Goal: Transaction & Acquisition: Purchase product/service

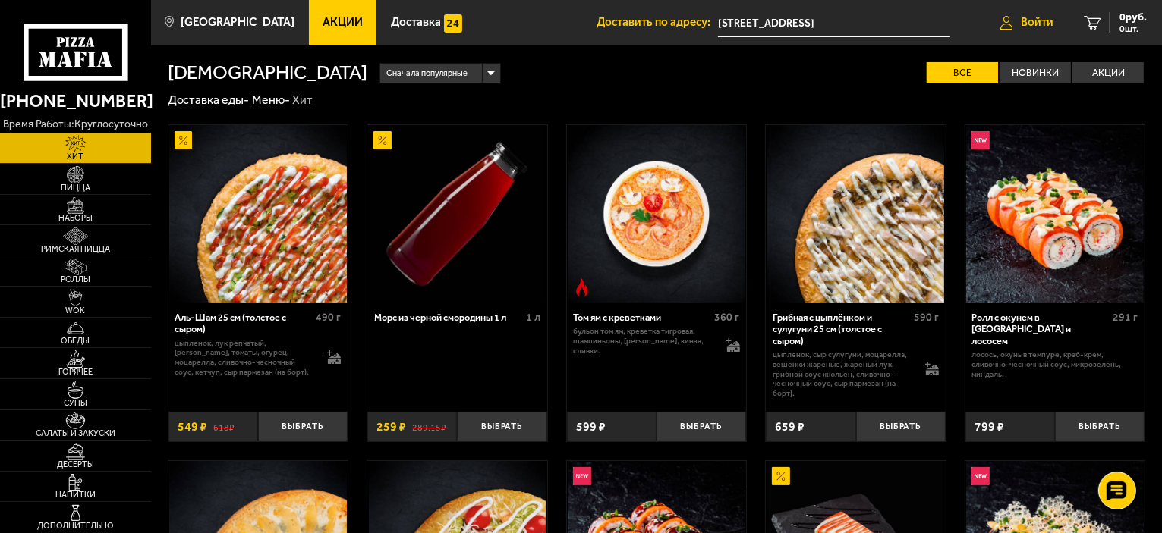
click at [1024, 26] on span "Войти" at bounding box center [1036, 22] width 33 height 11
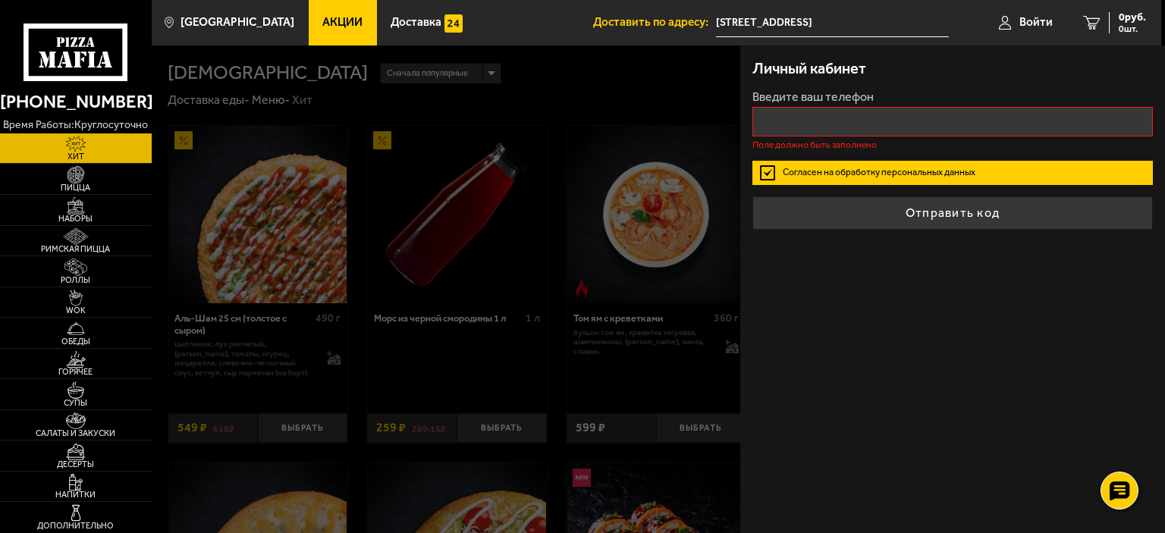
click at [640, 106] on div at bounding box center [734, 312] width 1165 height 533
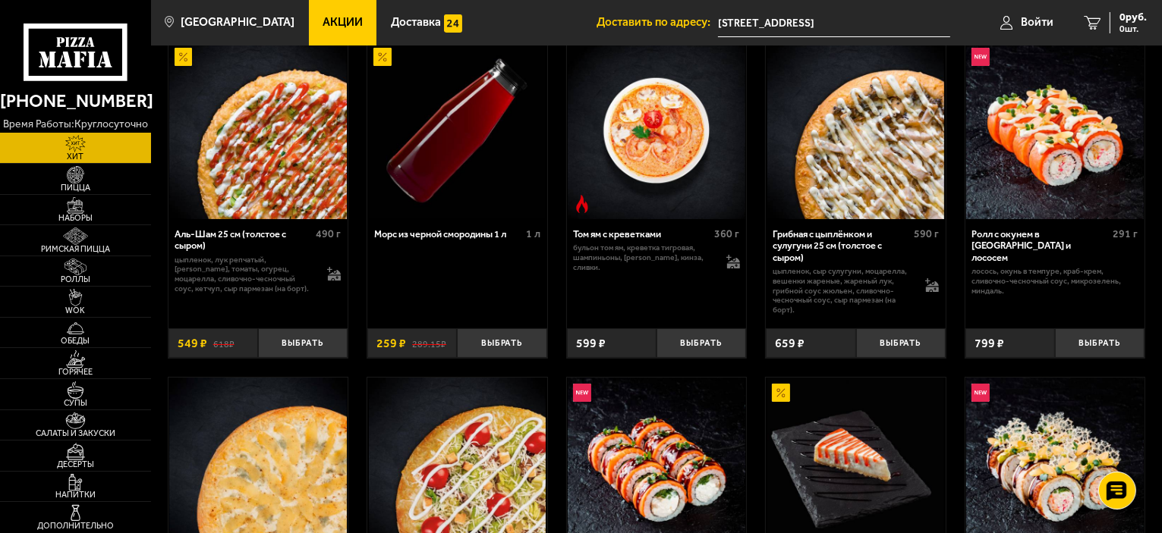
scroll to position [121, 0]
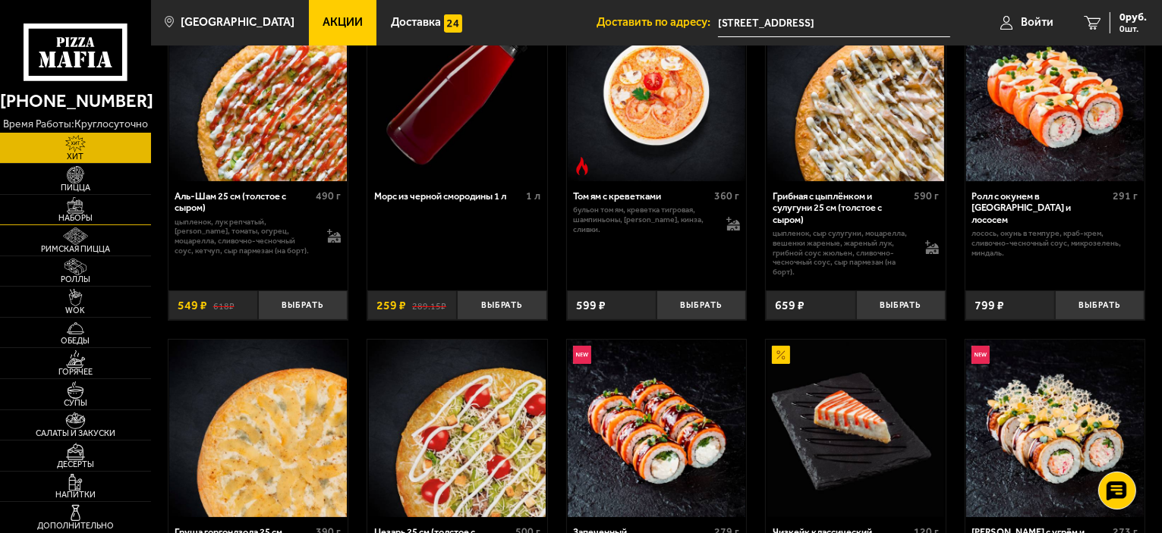
click at [75, 208] on img at bounding box center [75, 205] width 46 height 17
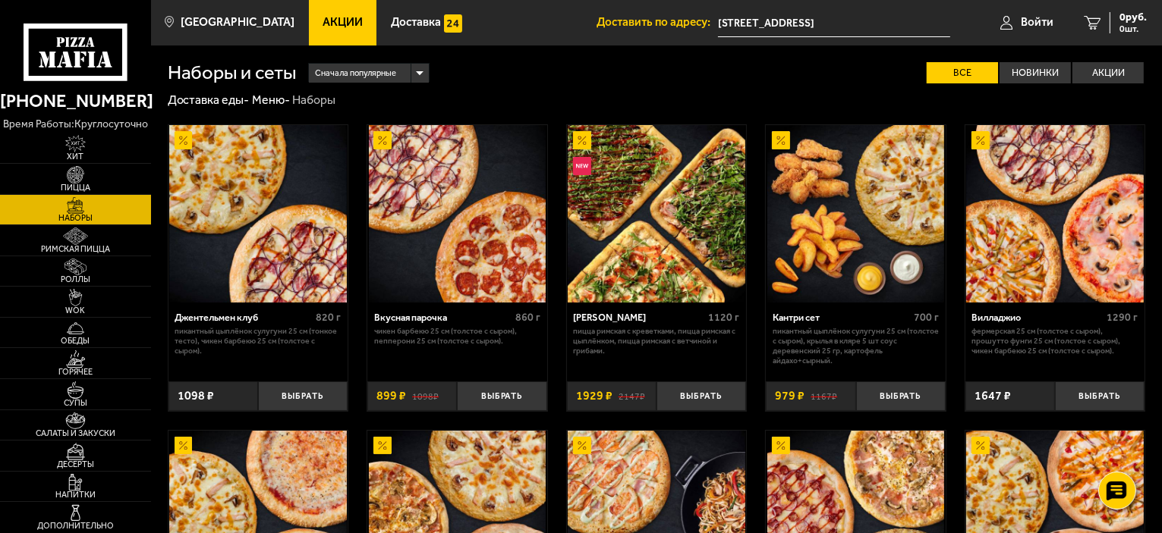
click at [320, 31] on link "Акции" at bounding box center [343, 23] width 68 height 46
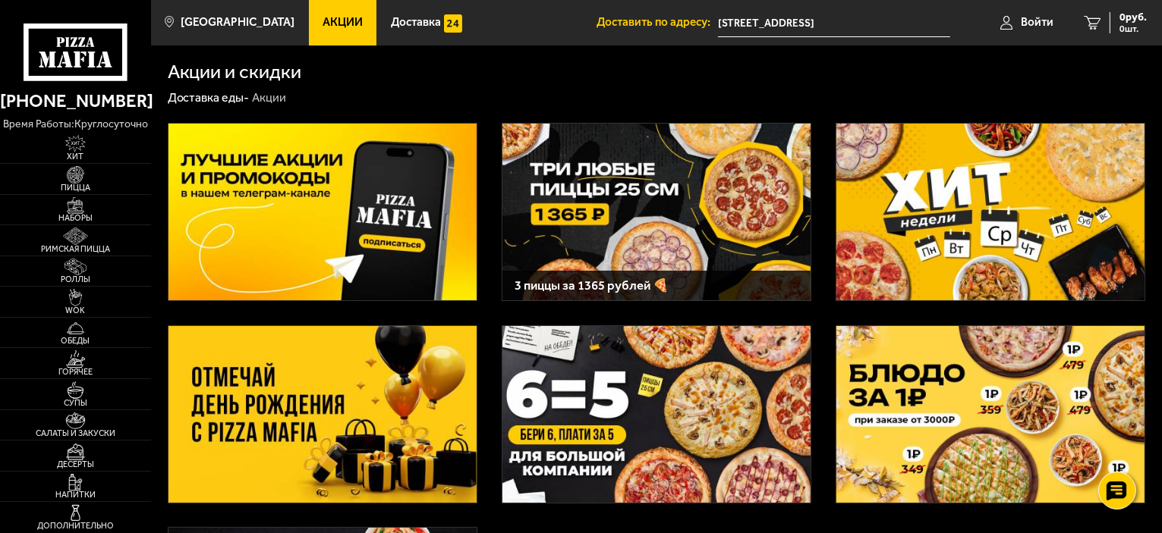
click at [672, 167] on img at bounding box center [656, 212] width 308 height 177
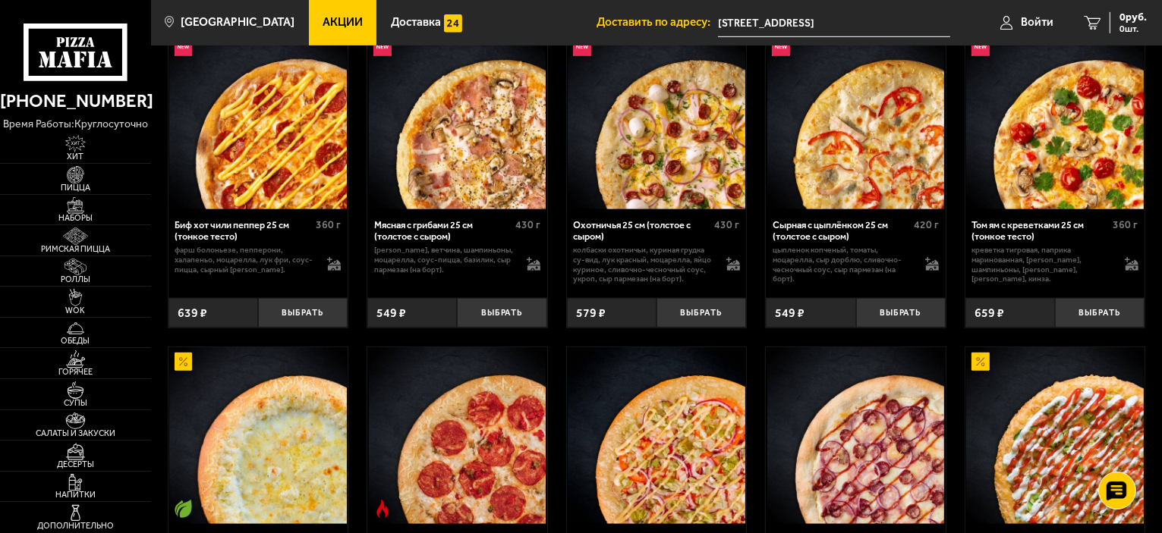
scroll to position [1239, 0]
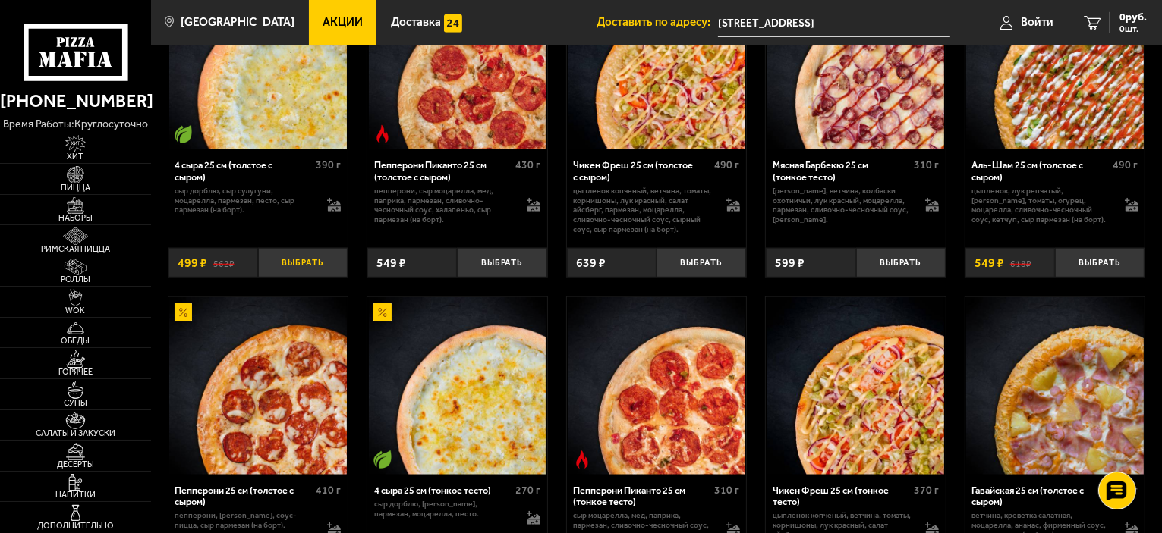
click at [288, 272] on button "Выбрать" at bounding box center [303, 263] width 90 height 30
click at [703, 270] on button "Выбрать" at bounding box center [701, 263] width 90 height 30
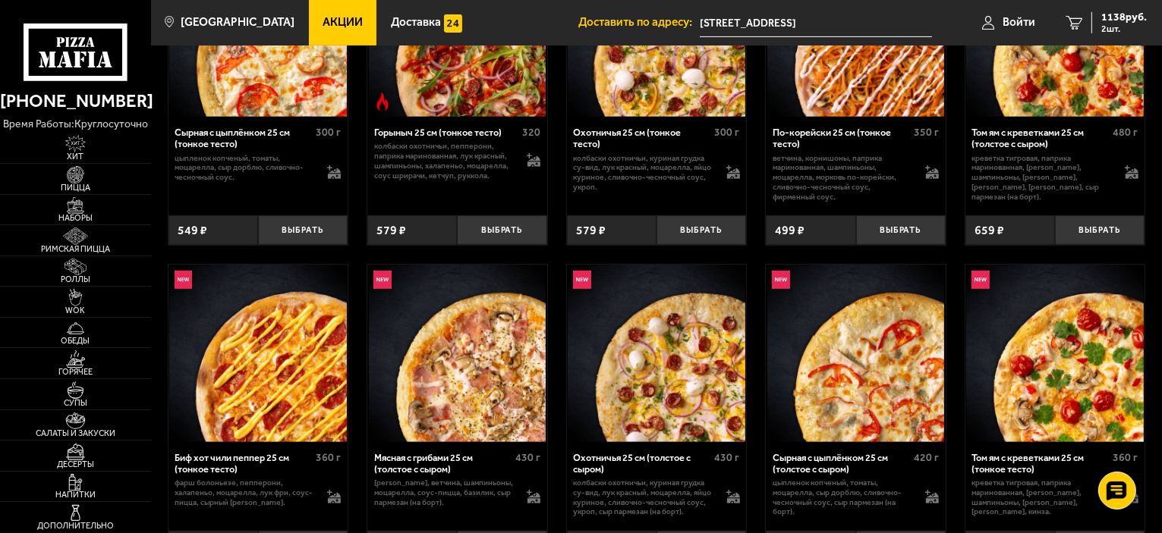
scroll to position [633, 0]
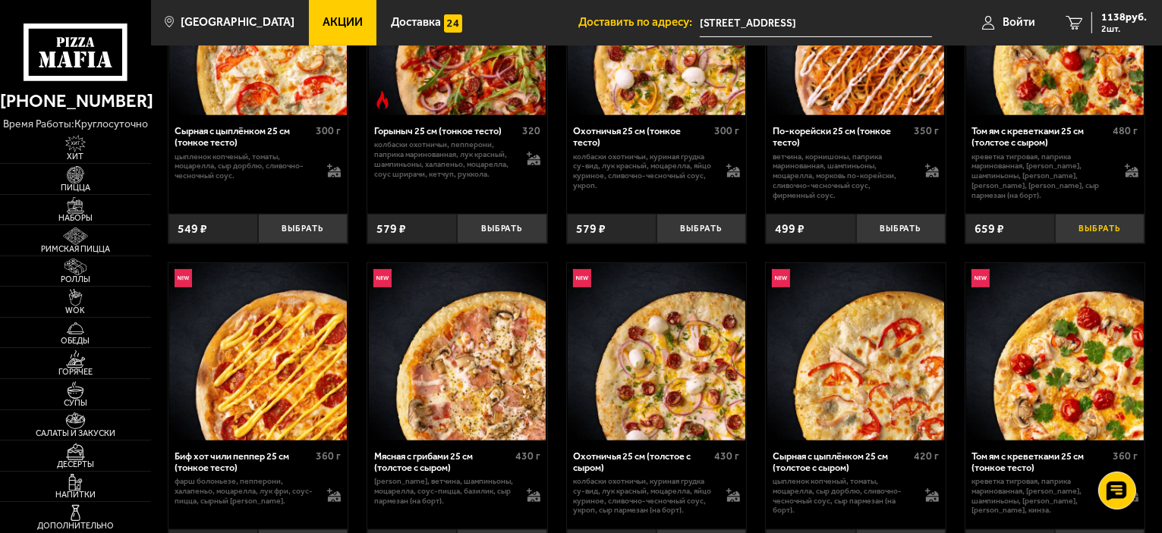
click at [1104, 236] on button "Выбрать" at bounding box center [1100, 229] width 90 height 30
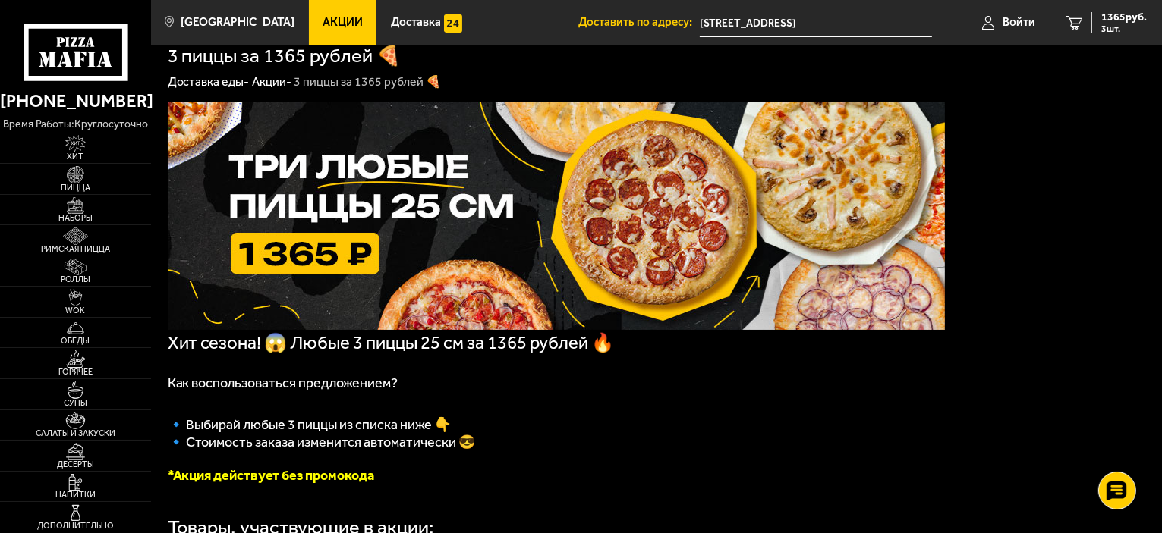
scroll to position [0, 0]
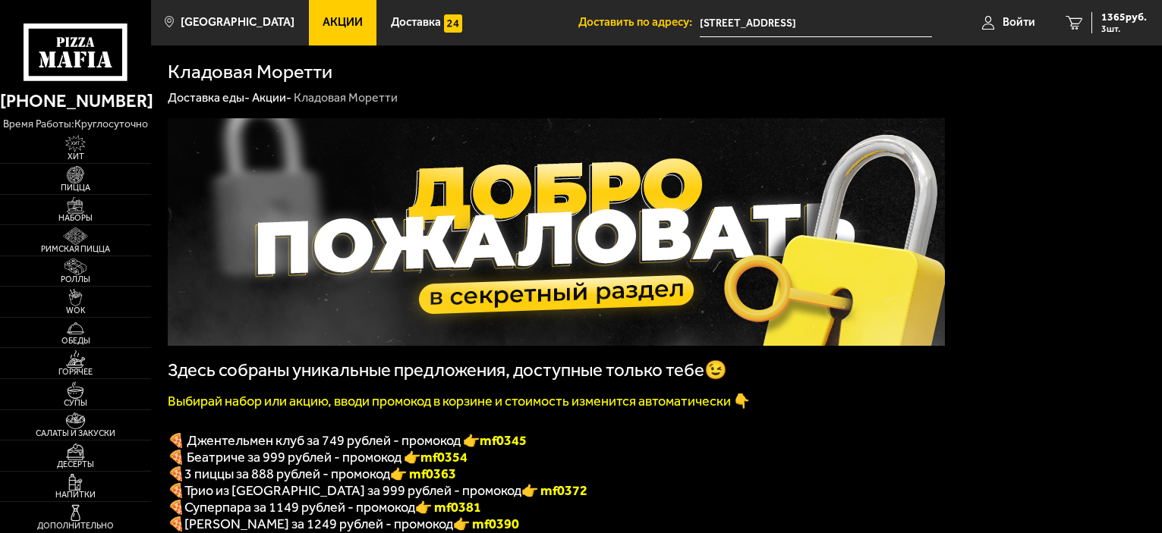
scroll to position [67, 0]
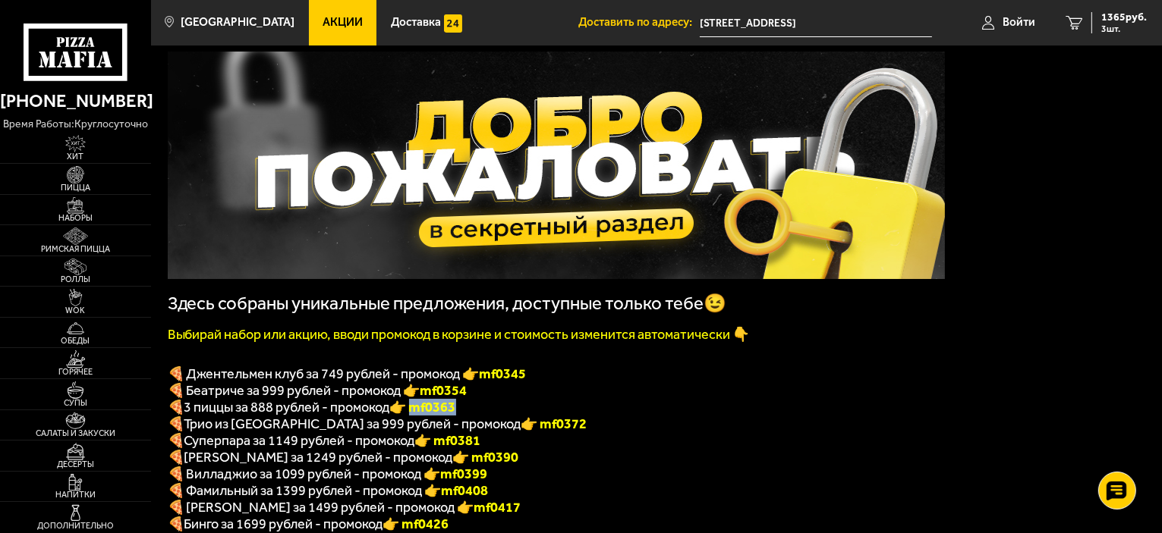
drag, startPoint x: 467, startPoint y: 410, endPoint x: 419, endPoint y: 410, distance: 48.6
click at [419, 410] on p "🍕 3 пиццы за 888 рублей - промокод 👉 mf0363" at bounding box center [556, 407] width 777 height 17
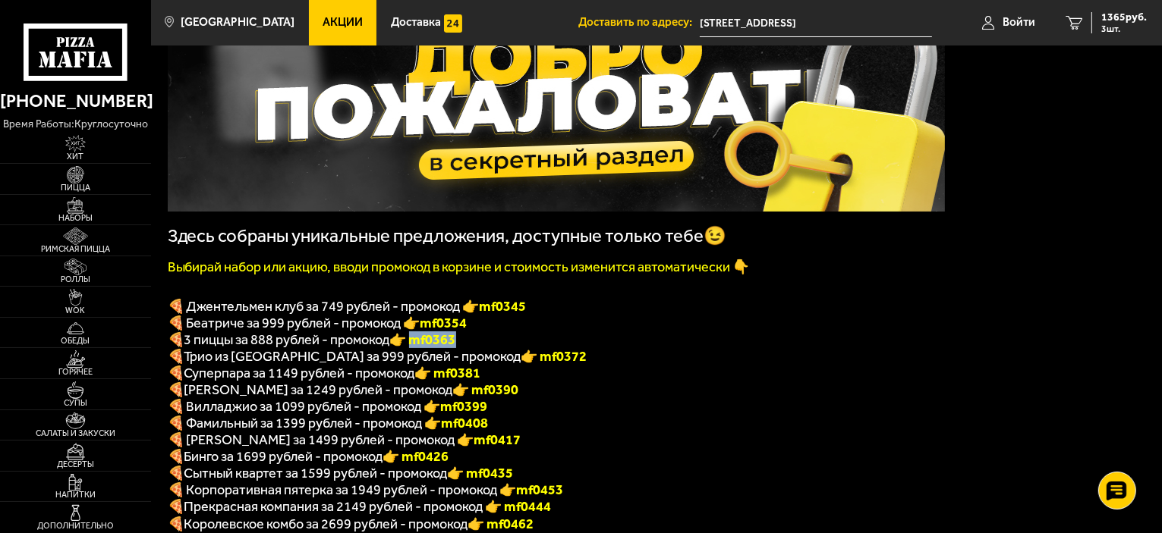
scroll to position [0, 0]
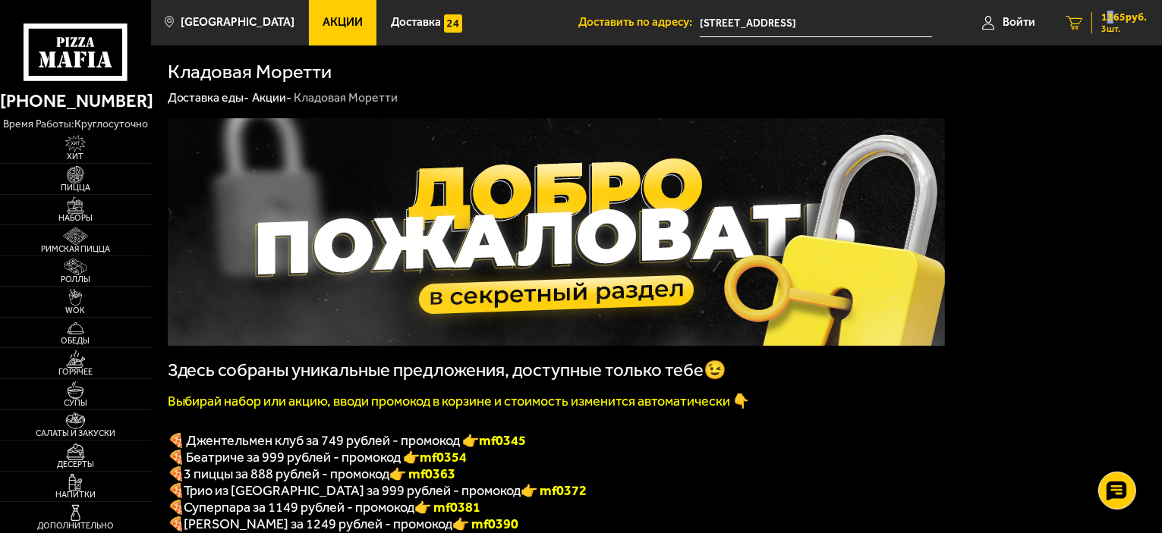
drag, startPoint x: 1116, startPoint y: 20, endPoint x: 1110, endPoint y: 13, distance: 9.7
click at [1110, 13] on span "1365 руб." at bounding box center [1124, 17] width 46 height 11
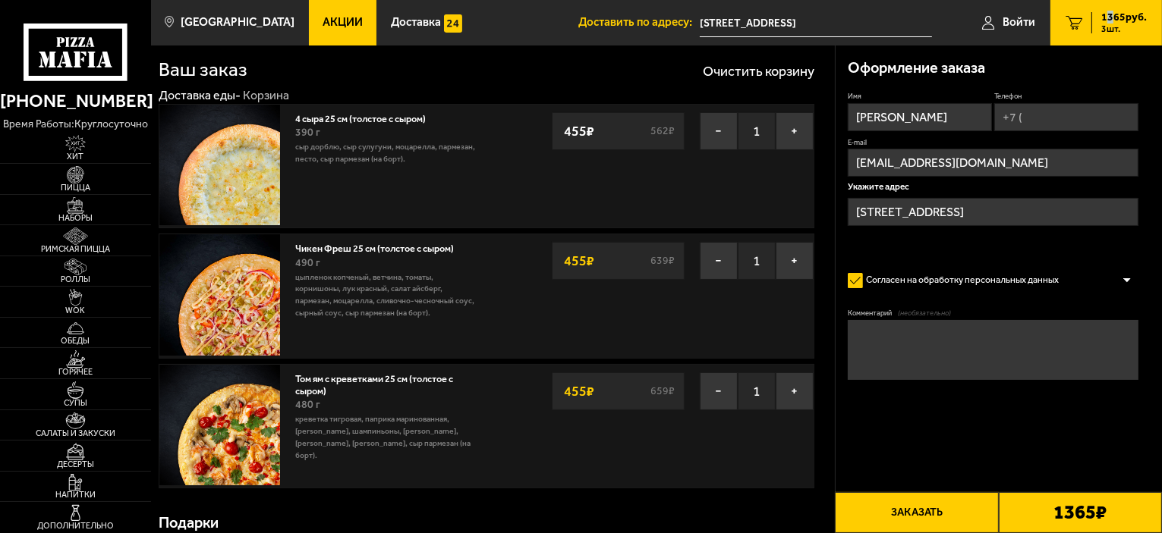
scroll to position [21, 0]
click at [1043, 118] on input "Телефон" at bounding box center [1066, 117] width 144 height 28
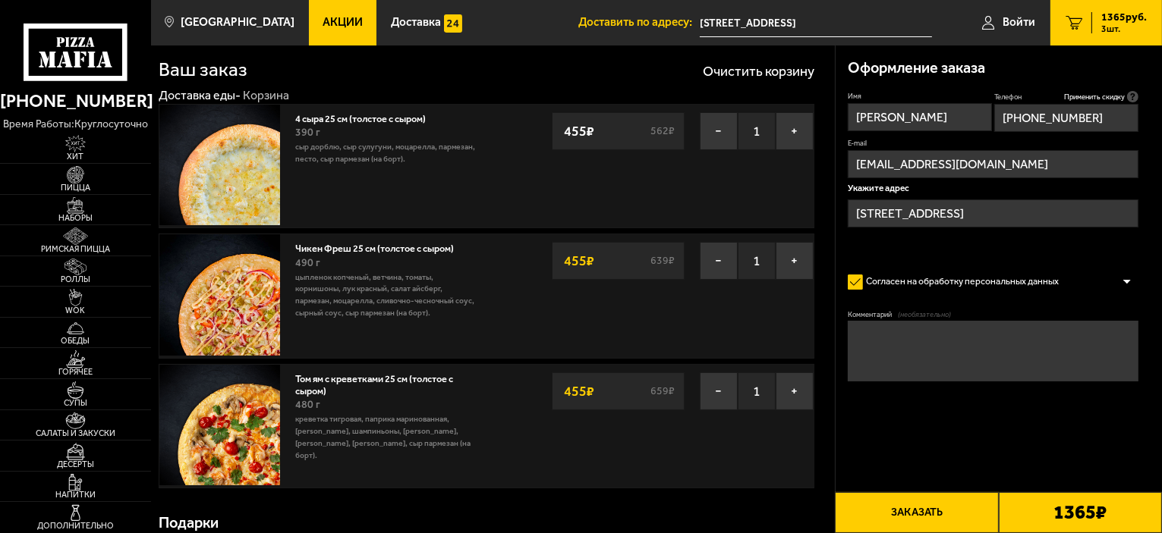
type input "+7 (952) 238-62-76"
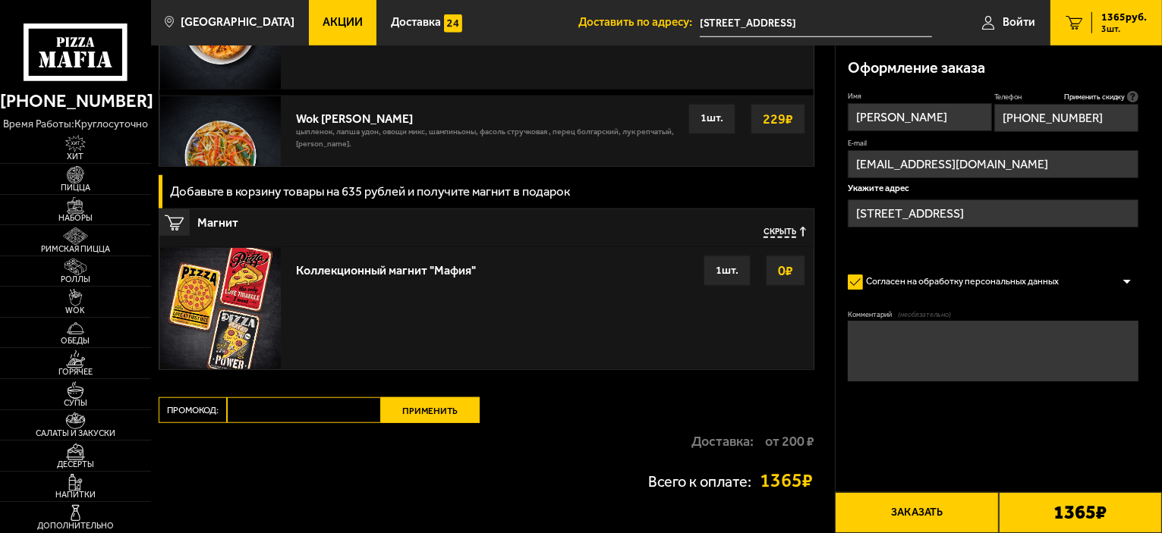
scroll to position [1355, 0]
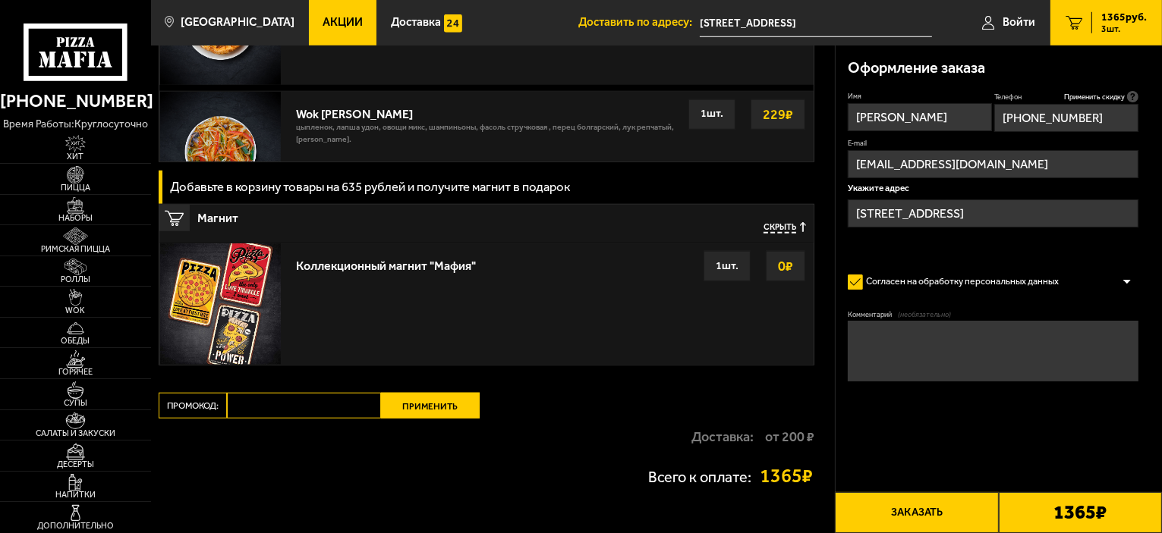
click at [249, 395] on input "Промокод:" at bounding box center [304, 406] width 154 height 26
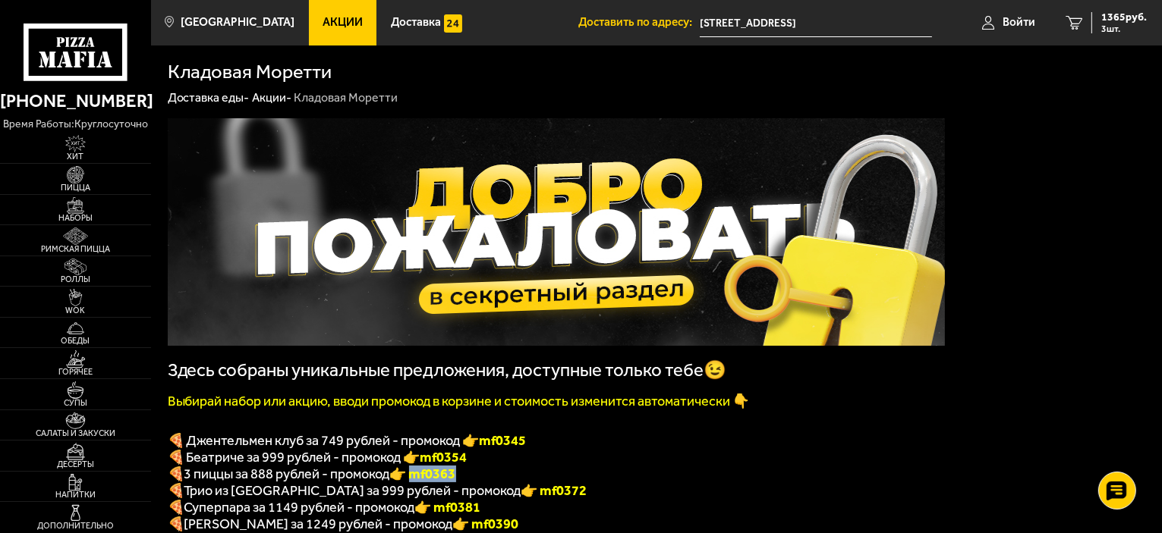
drag, startPoint x: 466, startPoint y: 480, endPoint x: 418, endPoint y: 480, distance: 47.8
click at [418, 480] on p "🍕 3 пиццы за 888 рублей - промокод 👉 mf0363" at bounding box center [556, 474] width 777 height 17
copy font "f0363"
click at [1112, 26] on span "3 шт." at bounding box center [1124, 28] width 46 height 9
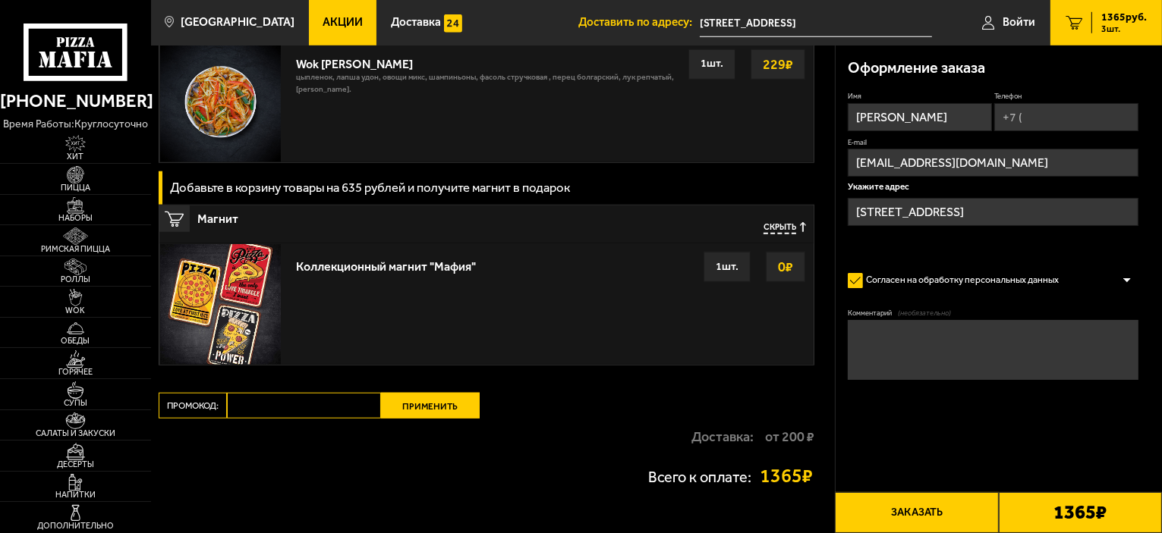
scroll to position [1450, 0]
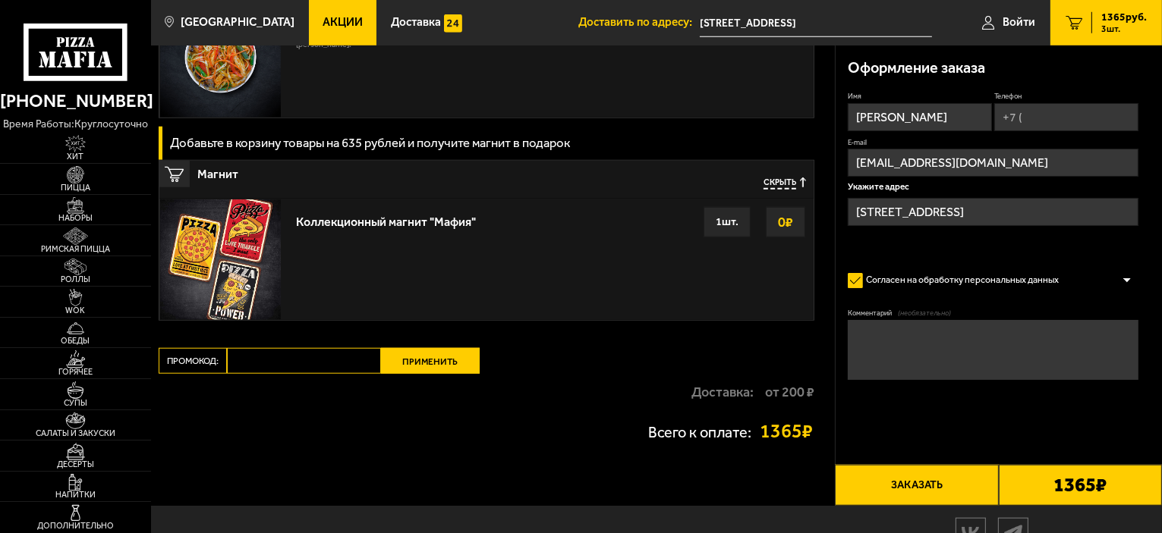
click at [307, 369] on input "Промокод:" at bounding box center [304, 361] width 154 height 26
paste input "mf0363"
type input "mf0363"
click at [429, 356] on button "Применить" at bounding box center [430, 361] width 99 height 26
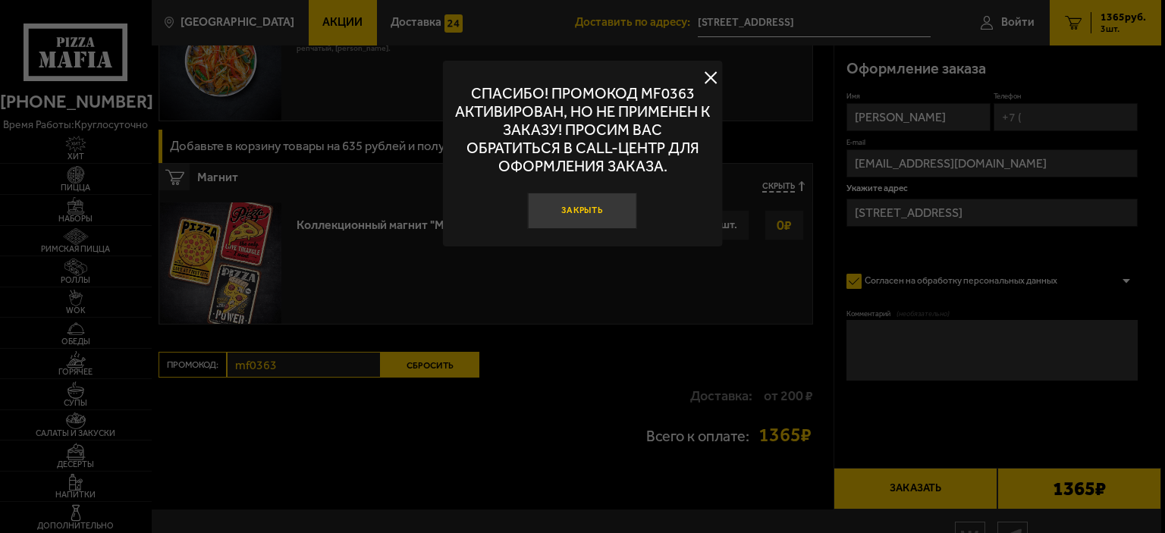
click at [570, 212] on button "Закрыть" at bounding box center [582, 211] width 109 height 36
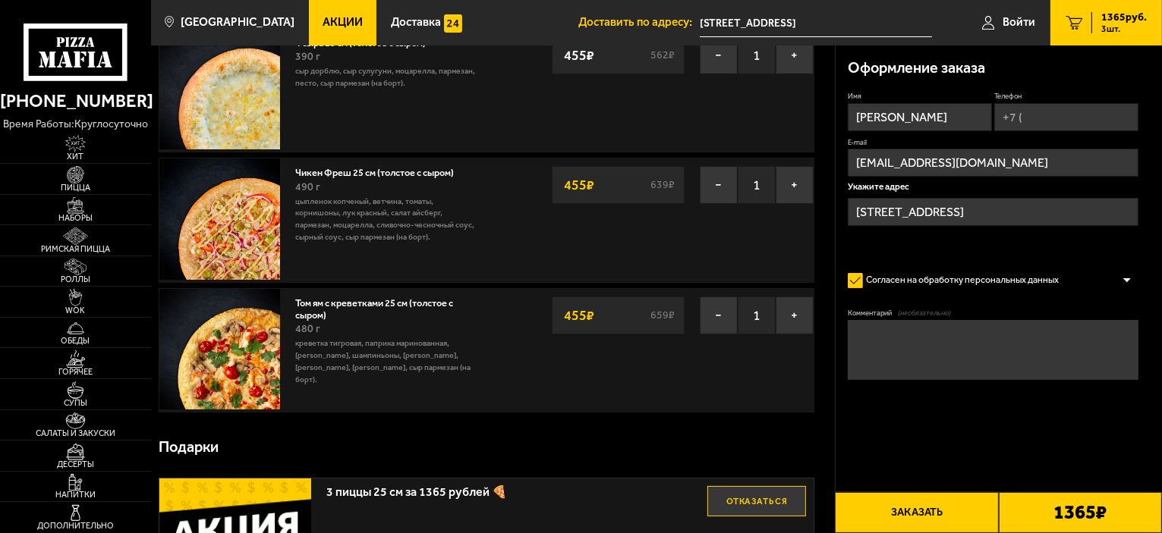
scroll to position [70, 0]
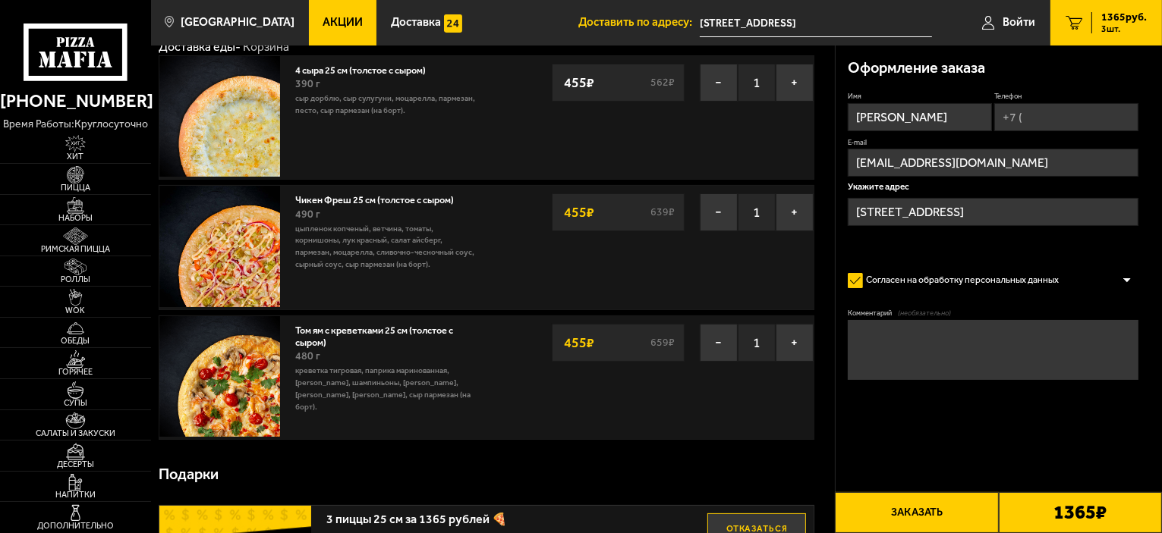
click at [1107, 24] on span "3 шт." at bounding box center [1124, 28] width 46 height 9
click at [901, 506] on button "Заказать" at bounding box center [916, 512] width 163 height 41
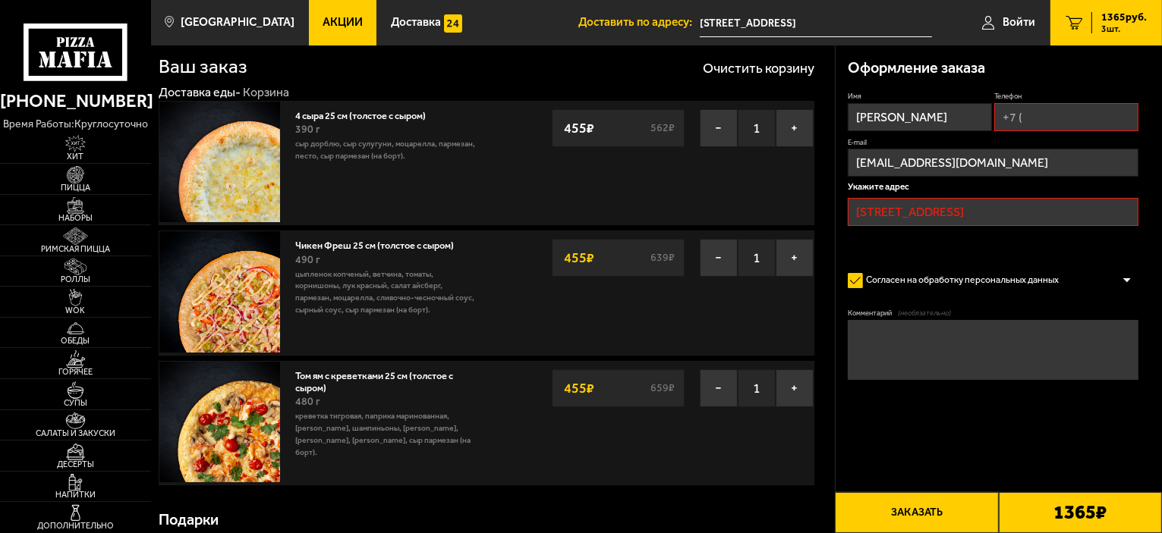
scroll to position [0, 0]
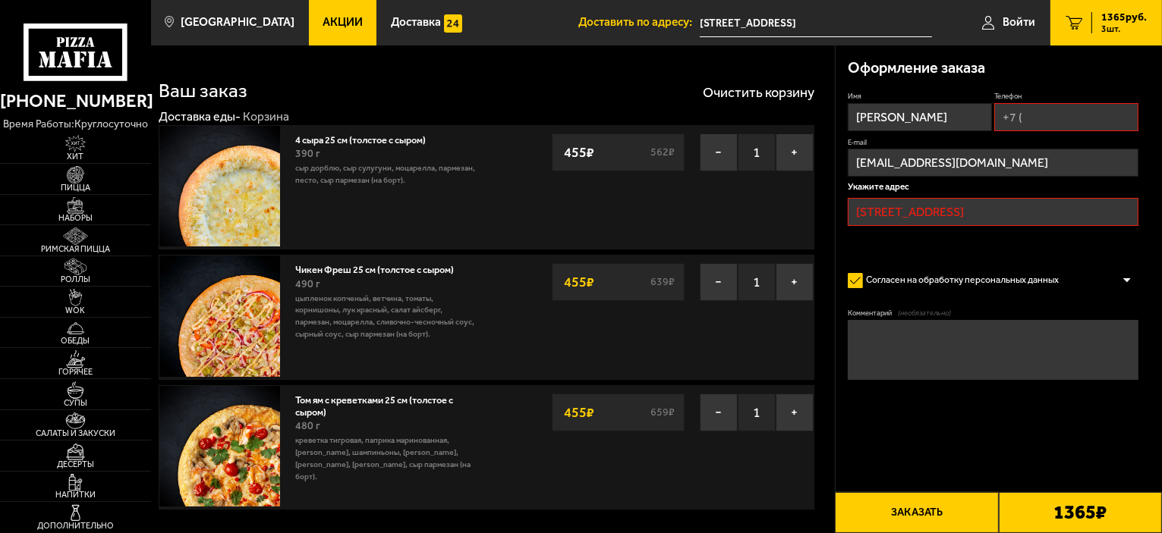
click at [1044, 209] on input "[STREET_ADDRESS]" at bounding box center [992, 212] width 291 height 28
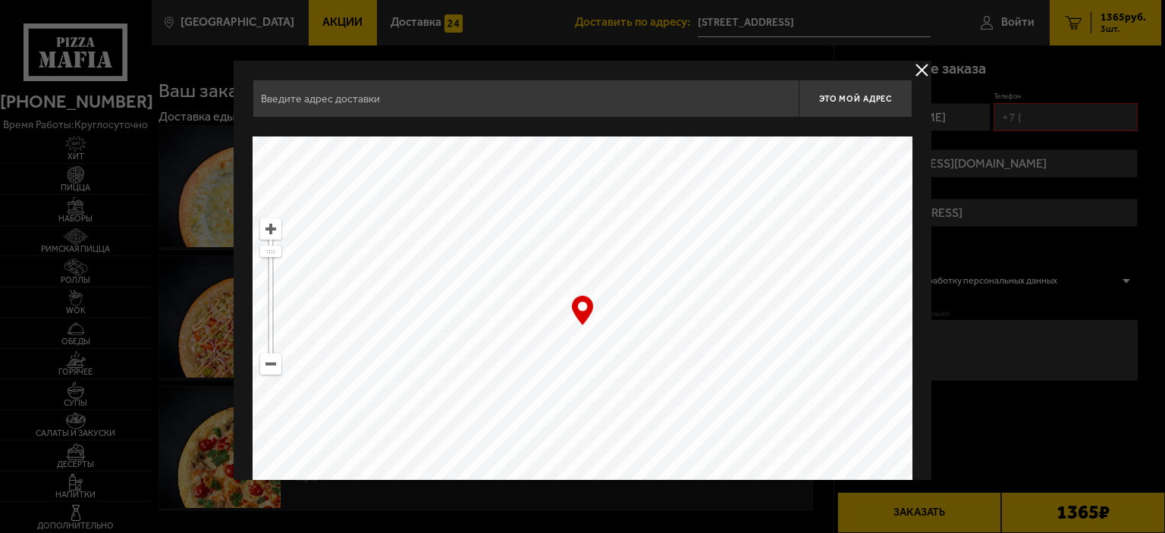
click at [917, 64] on button "delivery type" at bounding box center [922, 70] width 19 height 19
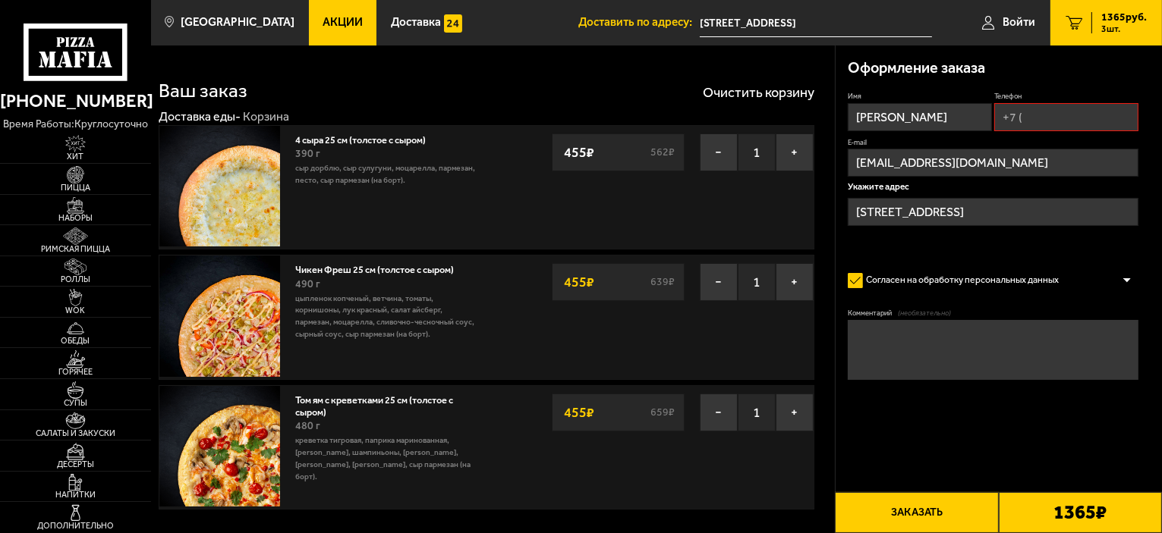
click at [1023, 212] on input "[STREET_ADDRESS]" at bounding box center [992, 212] width 291 height 28
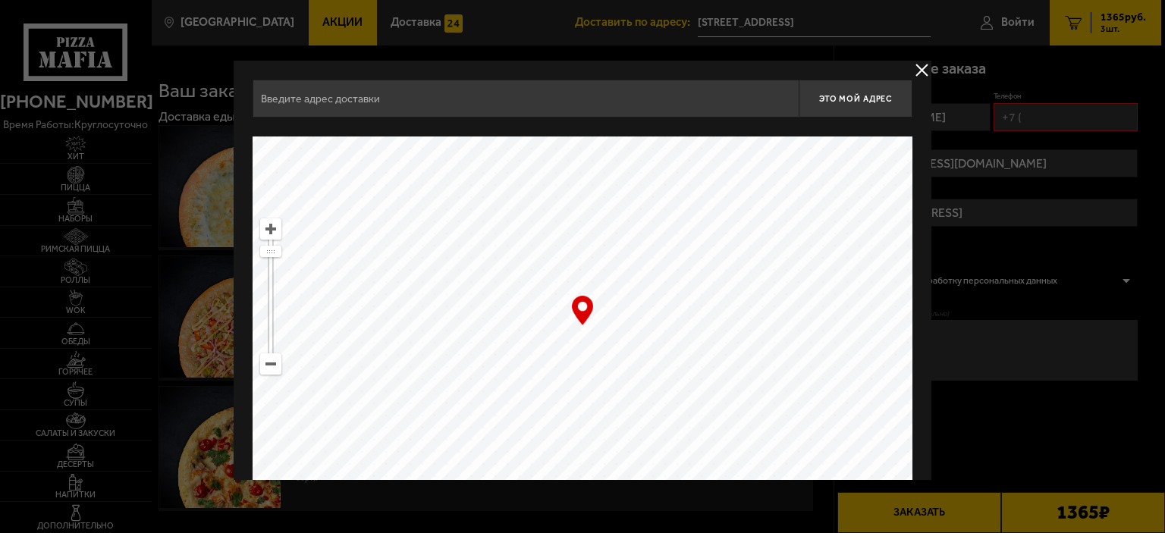
click at [920, 64] on button "delivery type" at bounding box center [922, 70] width 19 height 19
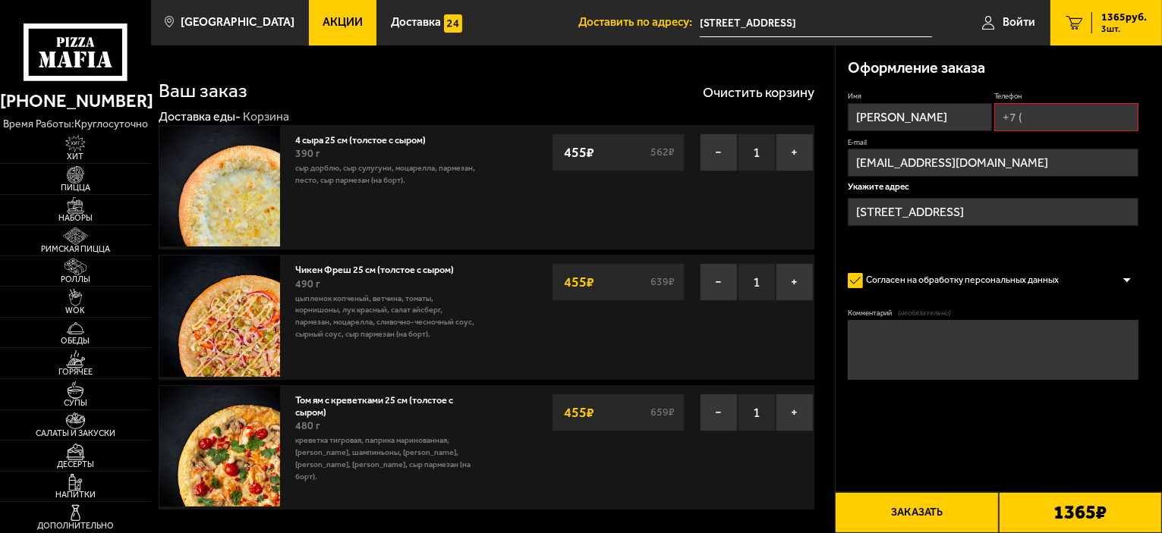
click at [968, 212] on input "[STREET_ADDRESS]" at bounding box center [992, 212] width 291 height 28
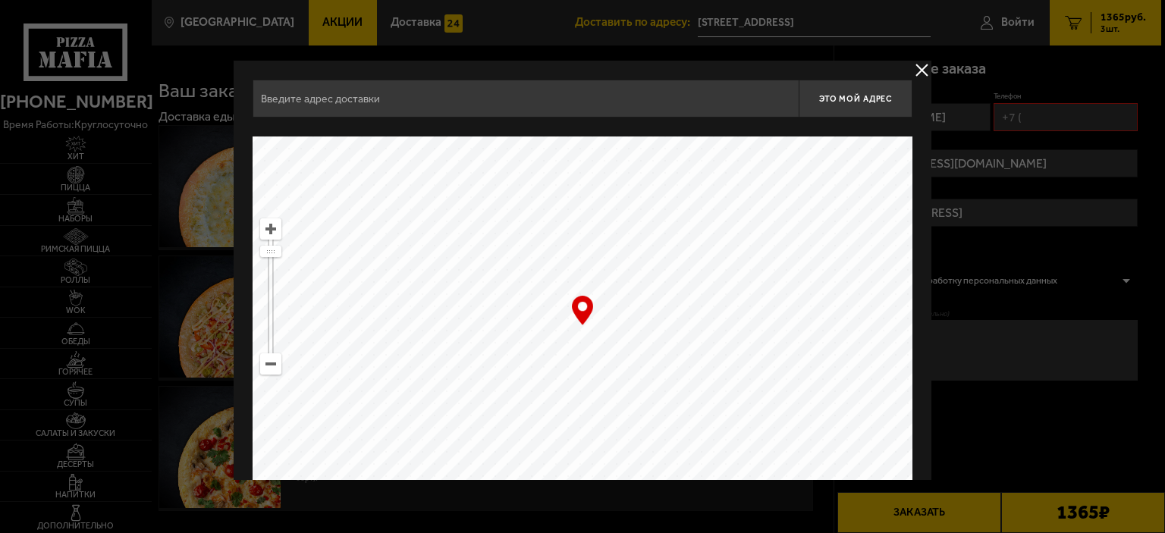
click at [434, 93] on input "text" at bounding box center [526, 99] width 546 height 38
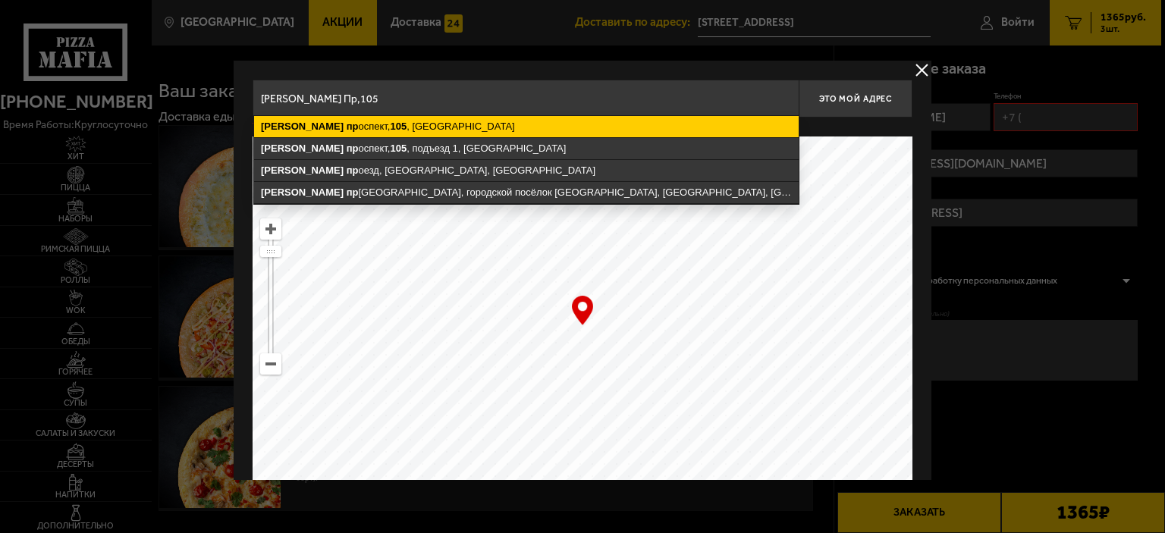
click at [454, 130] on ymaps "Светлановский пр оспект, 105 , Санкт-Петербург" at bounding box center [526, 126] width 545 height 21
type input "Санкт-Петербург, Светлановский проспект, 105"
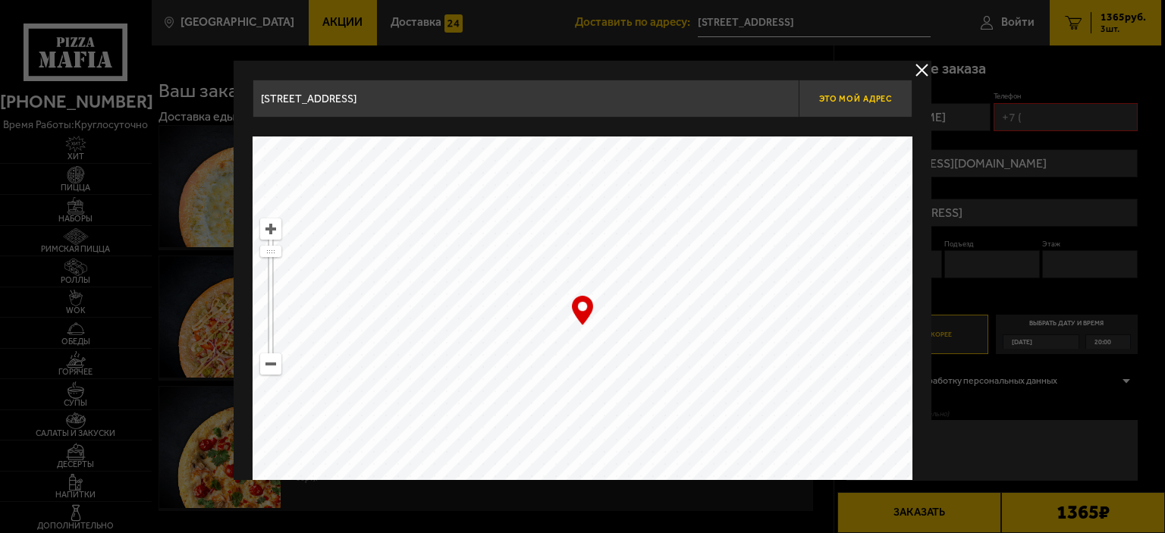
click at [850, 94] on span "Это мой адрес" at bounding box center [855, 99] width 73 height 10
type input "Санкт-Петербург, Светлановский проспект, 105"
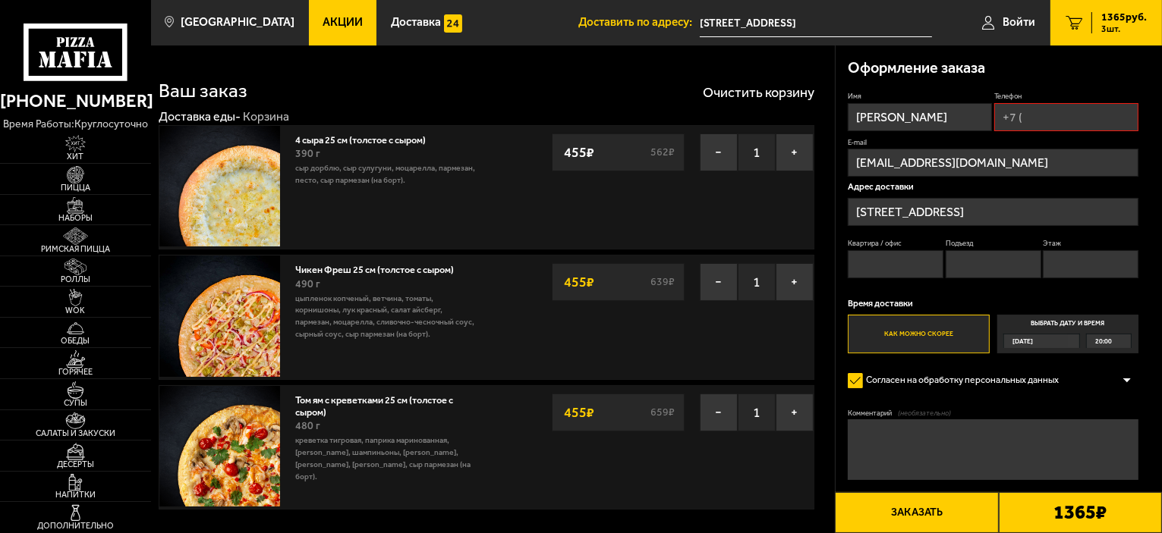
click at [892, 270] on input "Квартира / офис" at bounding box center [895, 264] width 96 height 28
type input "110"
click at [1068, 263] on input "Этаж" at bounding box center [1090, 264] width 96 height 28
type input "16"
click at [971, 263] on input "Подъезд" at bounding box center [993, 264] width 96 height 28
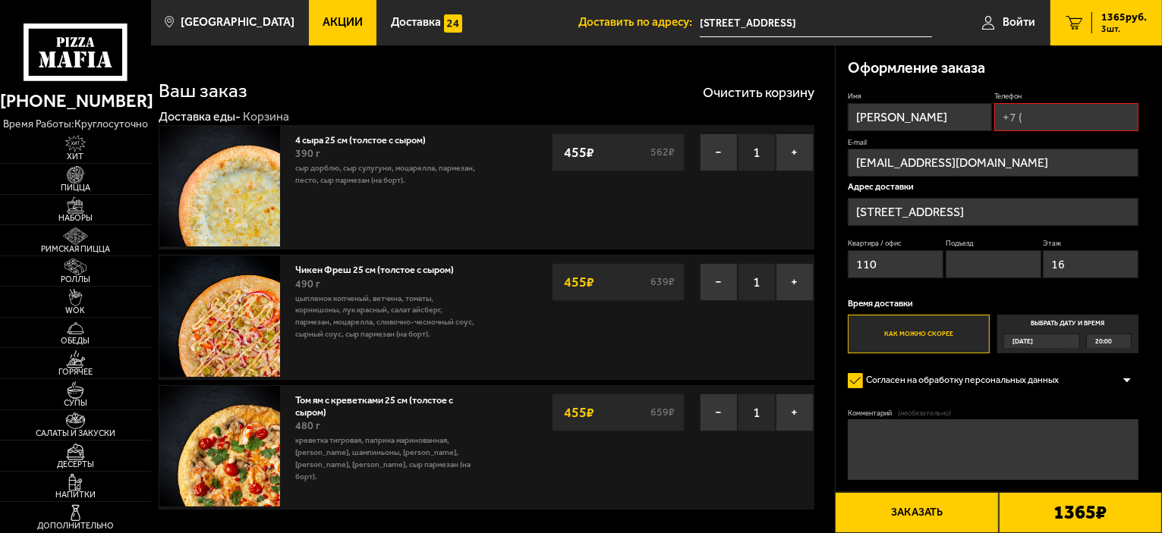
type input "1"
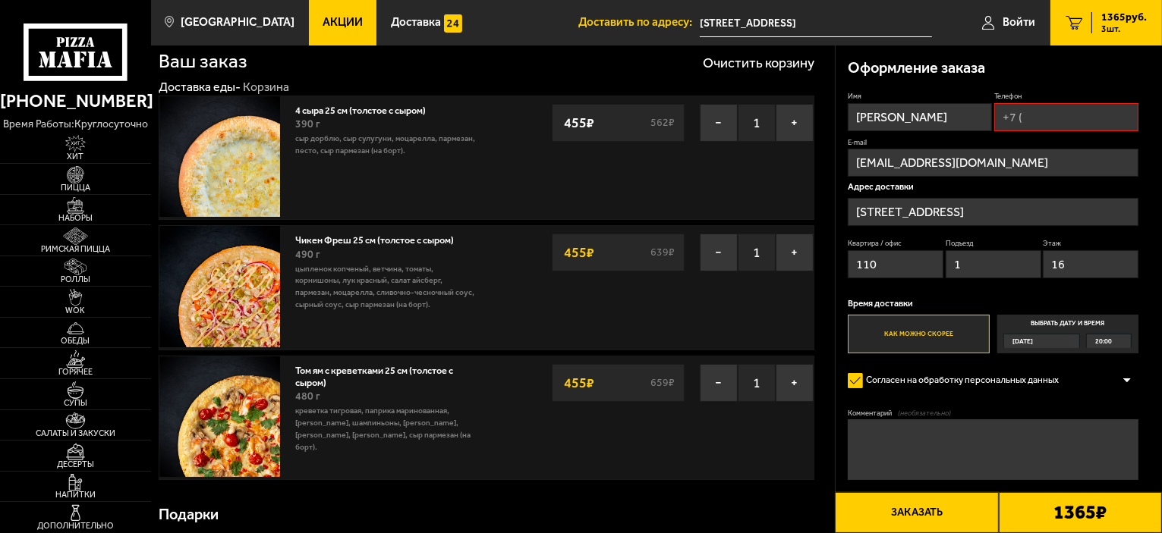
scroll to position [25, 0]
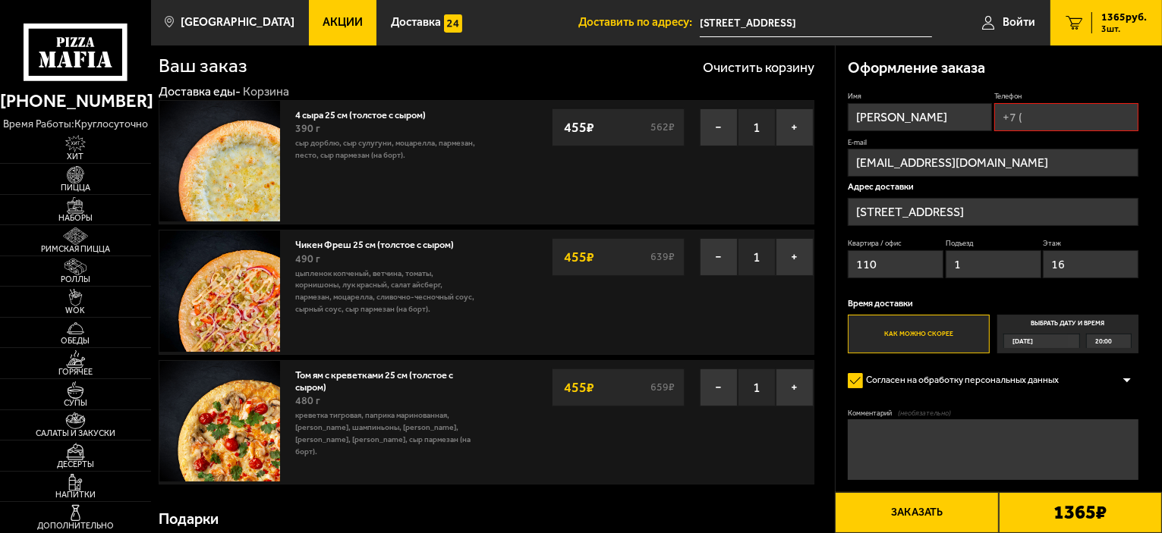
click at [1035, 122] on input "Телефон" at bounding box center [1066, 117] width 144 height 28
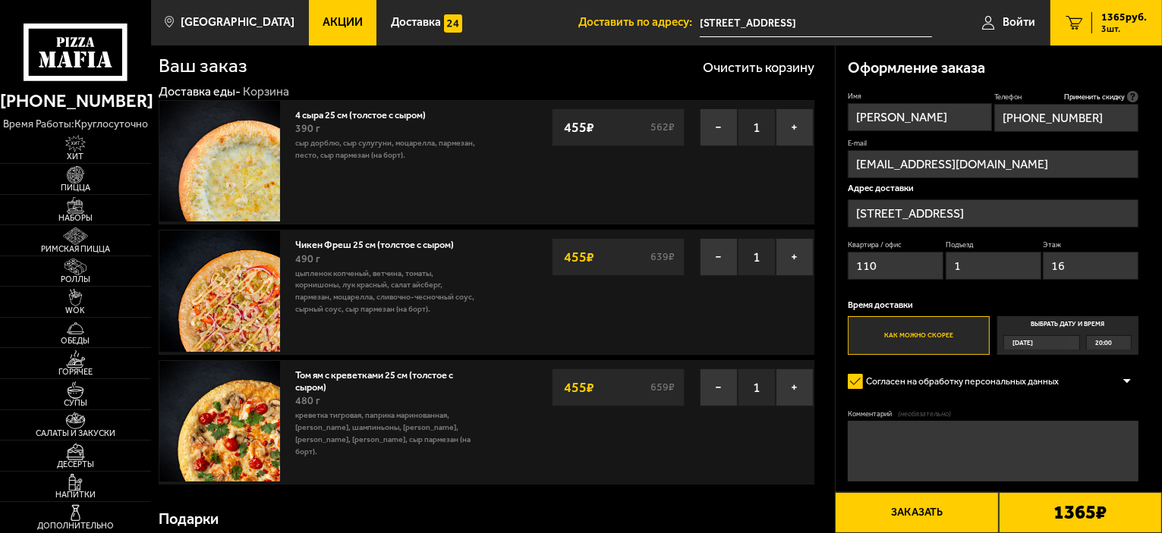
type input "+7 (952) 238-62-76"
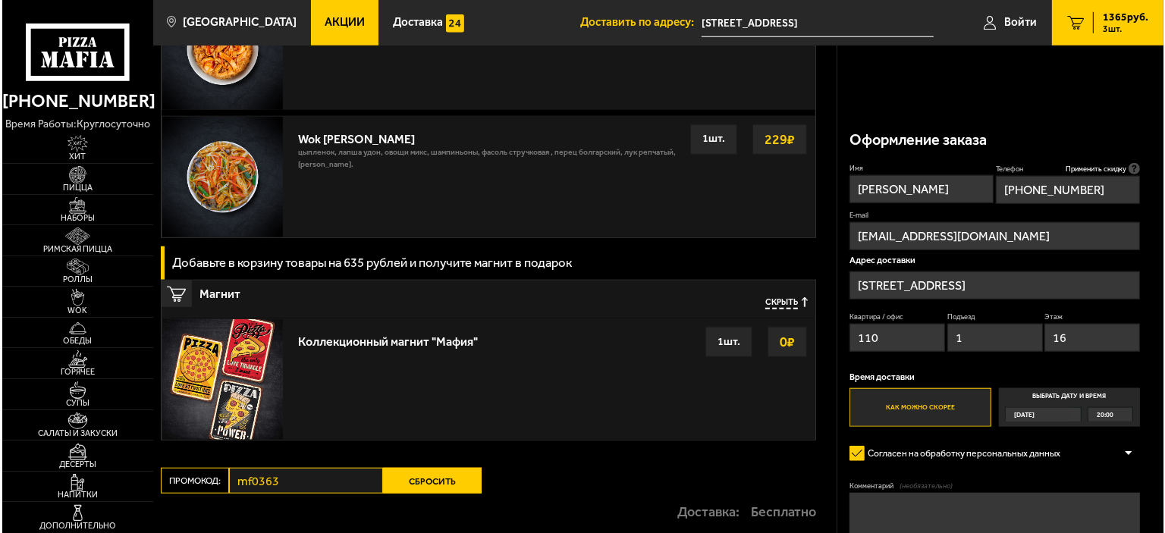
scroll to position [1520, 0]
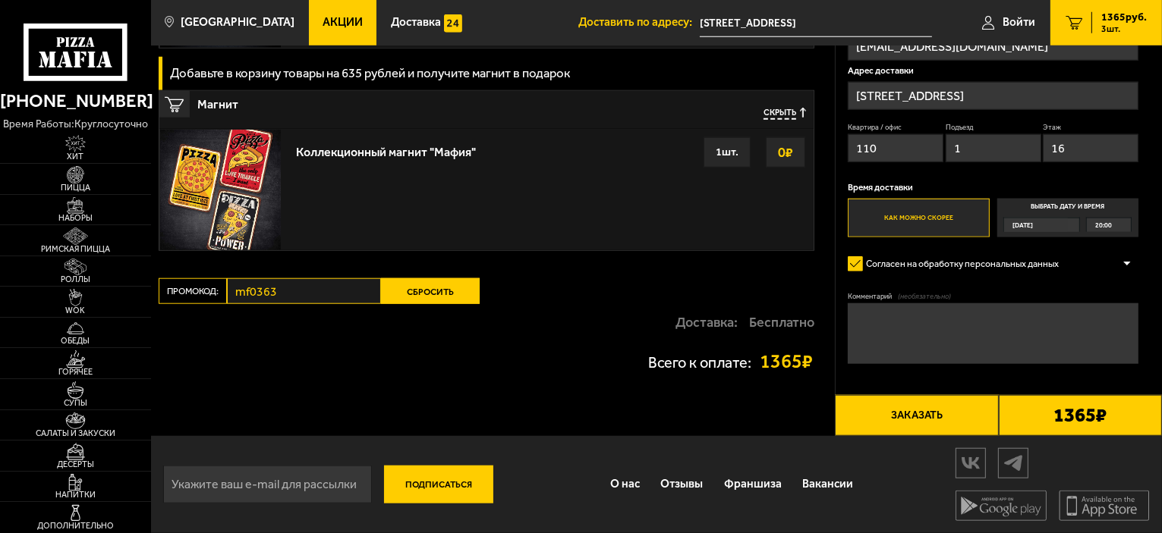
click at [929, 417] on button "Заказать" at bounding box center [916, 415] width 163 height 41
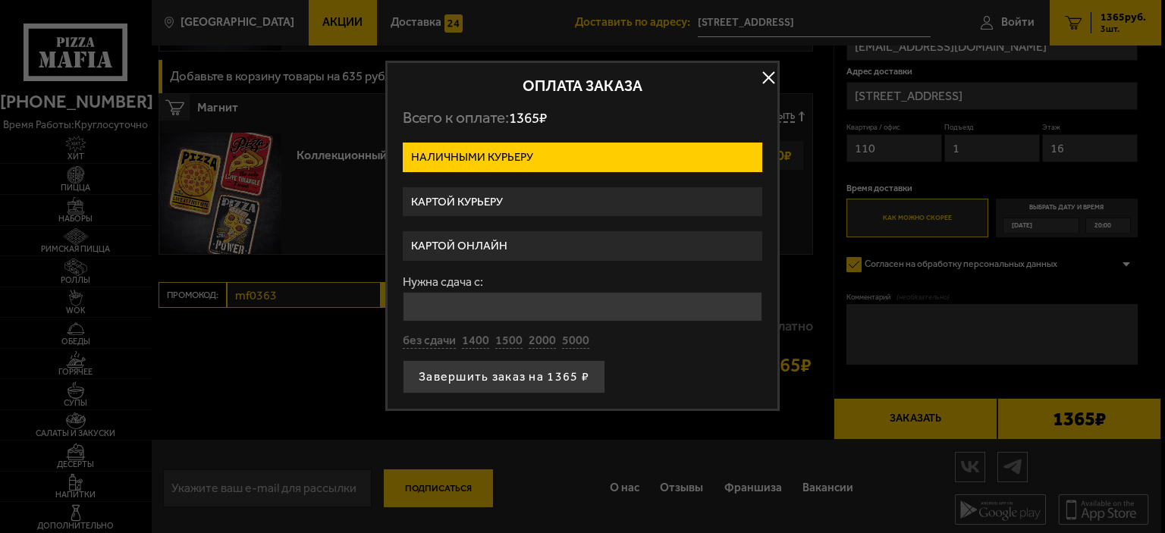
click at [476, 244] on label "Картой онлайн" at bounding box center [583, 246] width 360 height 30
click at [0, 0] on input "Картой онлайн" at bounding box center [0, 0] width 0 height 0
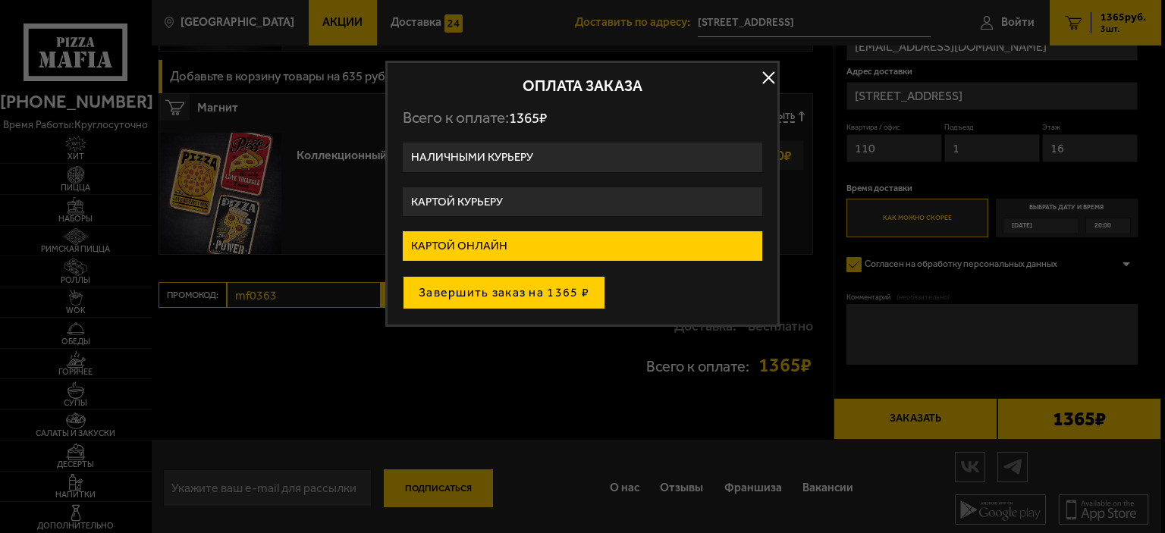
click at [502, 299] on button "Завершить заказ на 1365 ₽" at bounding box center [504, 292] width 203 height 33
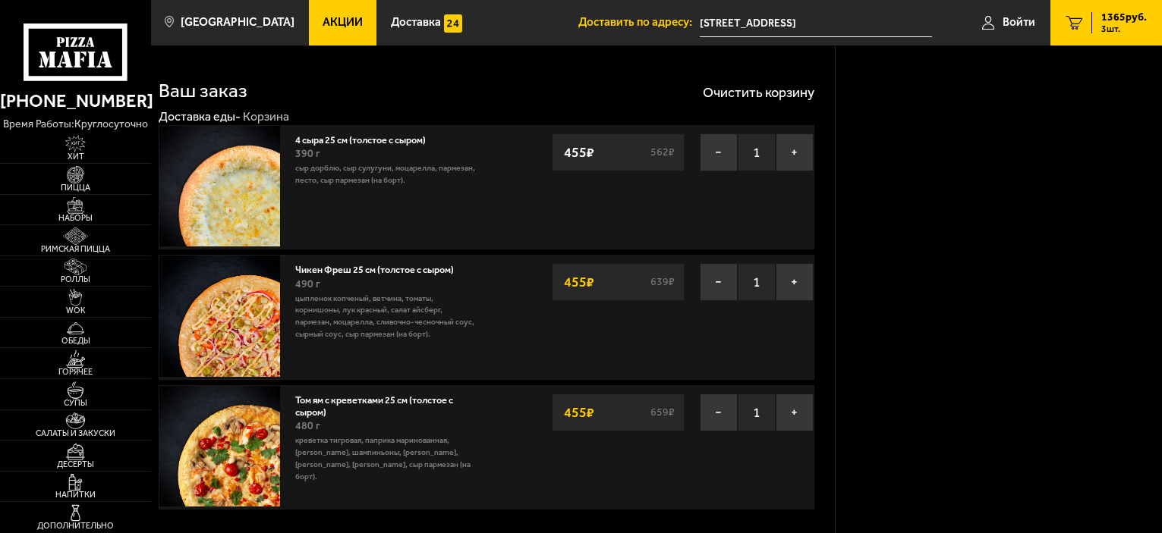
scroll to position [1520, 0]
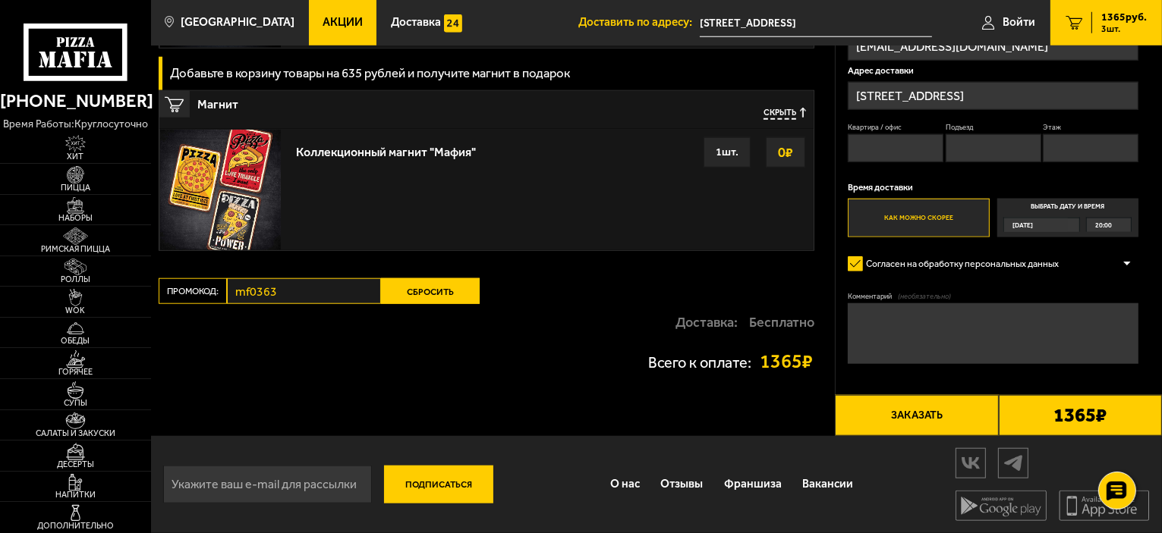
click at [933, 423] on button "Заказать" at bounding box center [916, 415] width 163 height 41
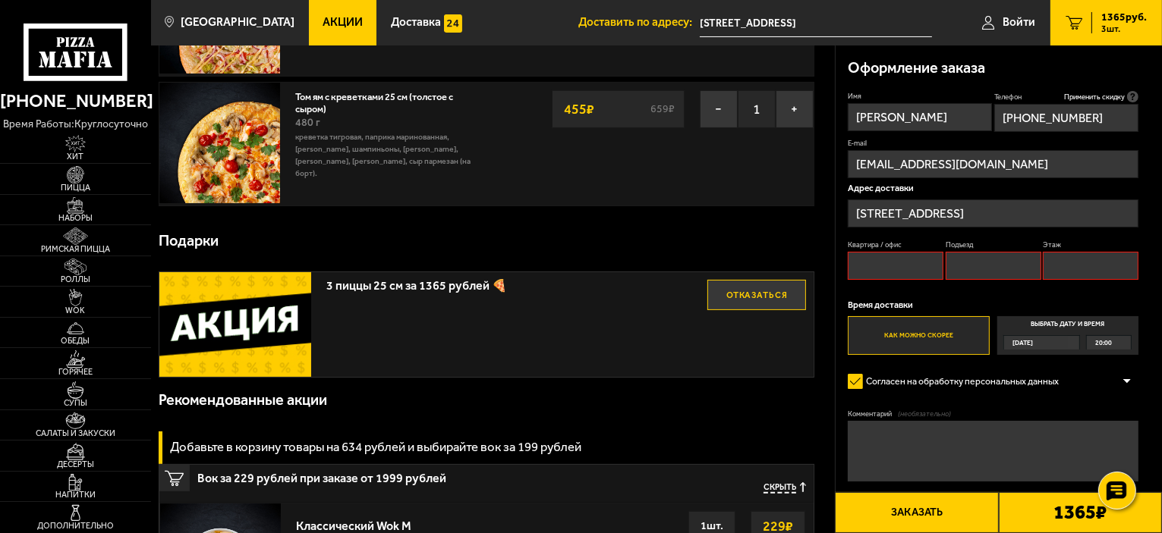
scroll to position [129, 0]
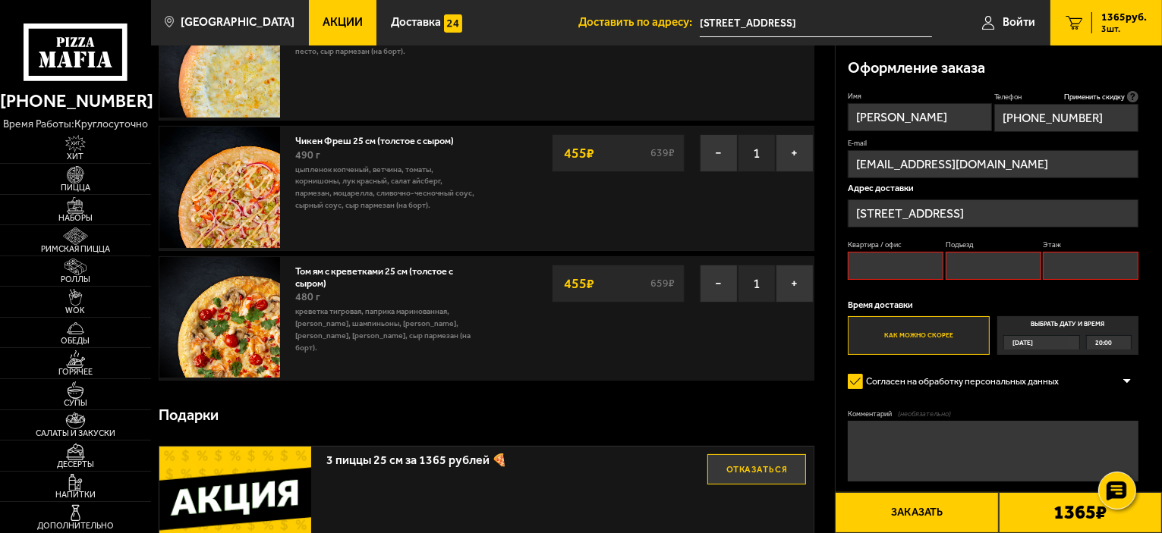
click at [921, 268] on input "Квартира / офис" at bounding box center [895, 266] width 96 height 28
click at [933, 221] on input "Россия, Санкт-Петербург, Светлановский проспект, 105" at bounding box center [992, 214] width 291 height 28
type input "[STREET_ADDRESS]"
click at [901, 266] on input "Квартира / офис" at bounding box center [895, 266] width 96 height 28
type input "110"
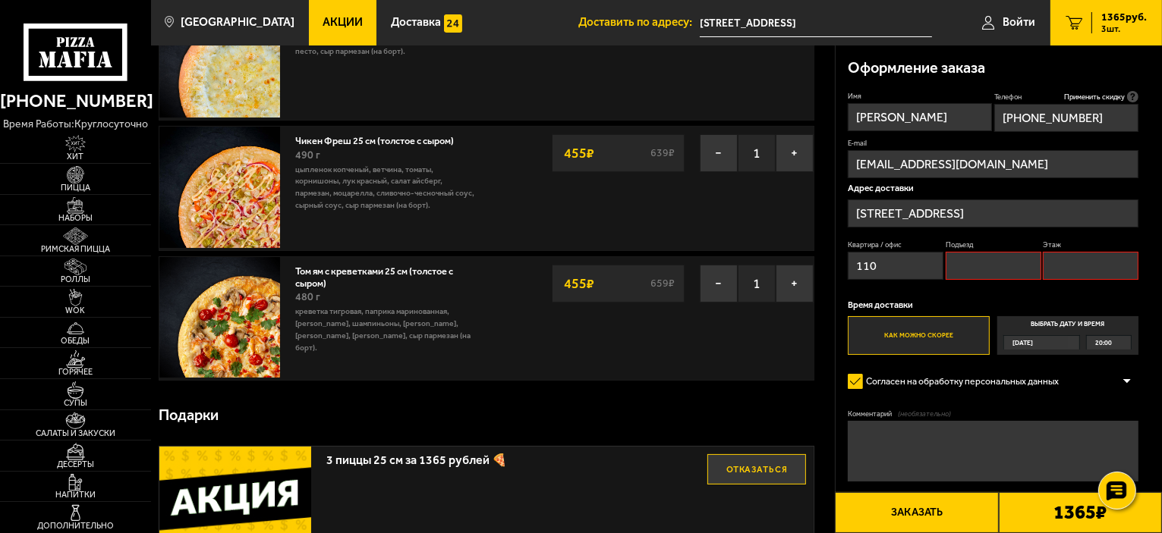
click at [977, 268] on input "Подъезд" at bounding box center [993, 266] width 96 height 28
type input "1"
click at [1069, 266] on input "Этаж" at bounding box center [1090, 266] width 96 height 28
type input "16"
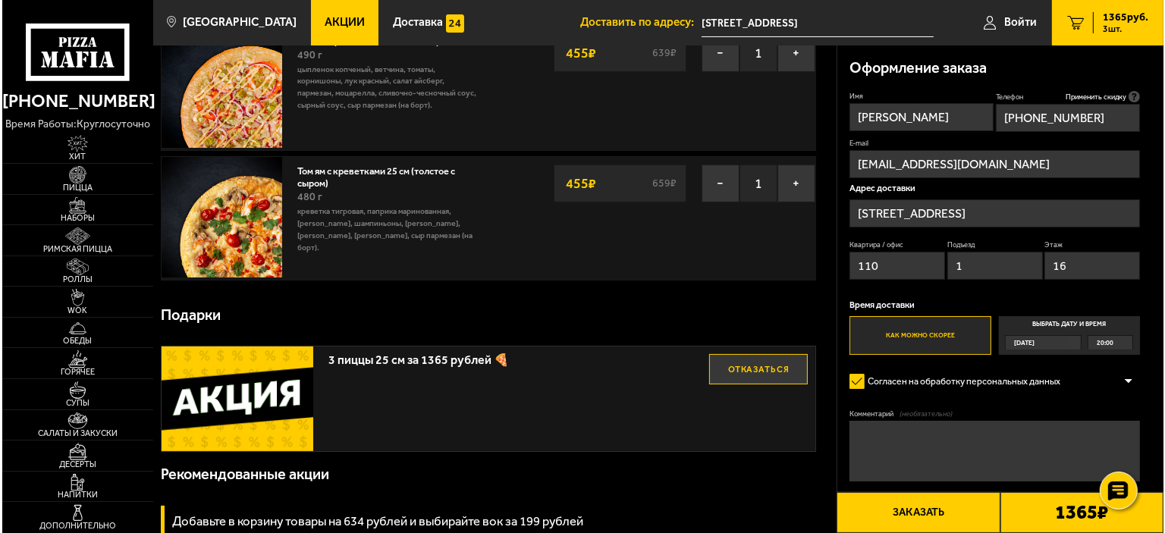
scroll to position [234, 0]
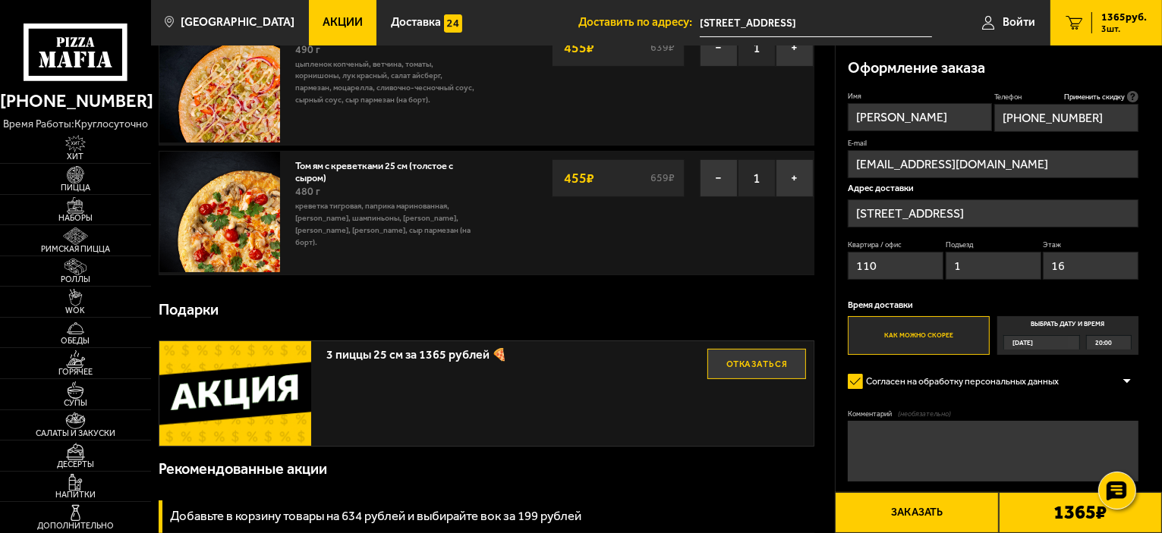
click at [914, 511] on button "Заказать" at bounding box center [916, 512] width 163 height 41
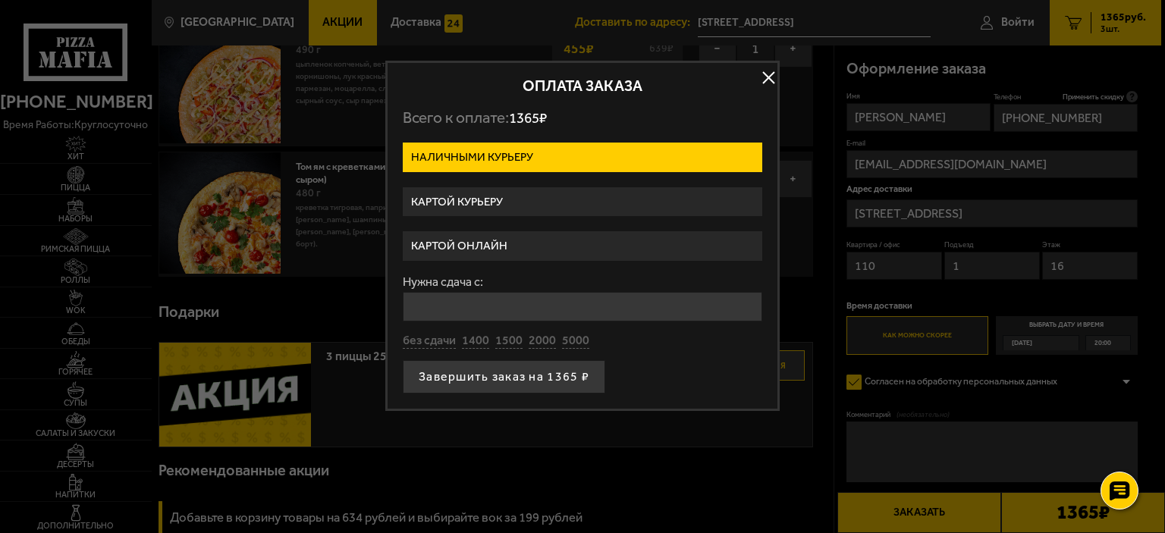
click at [486, 251] on label "Картой онлайн" at bounding box center [583, 246] width 360 height 30
click at [0, 0] on input "Картой онлайн" at bounding box center [0, 0] width 0 height 0
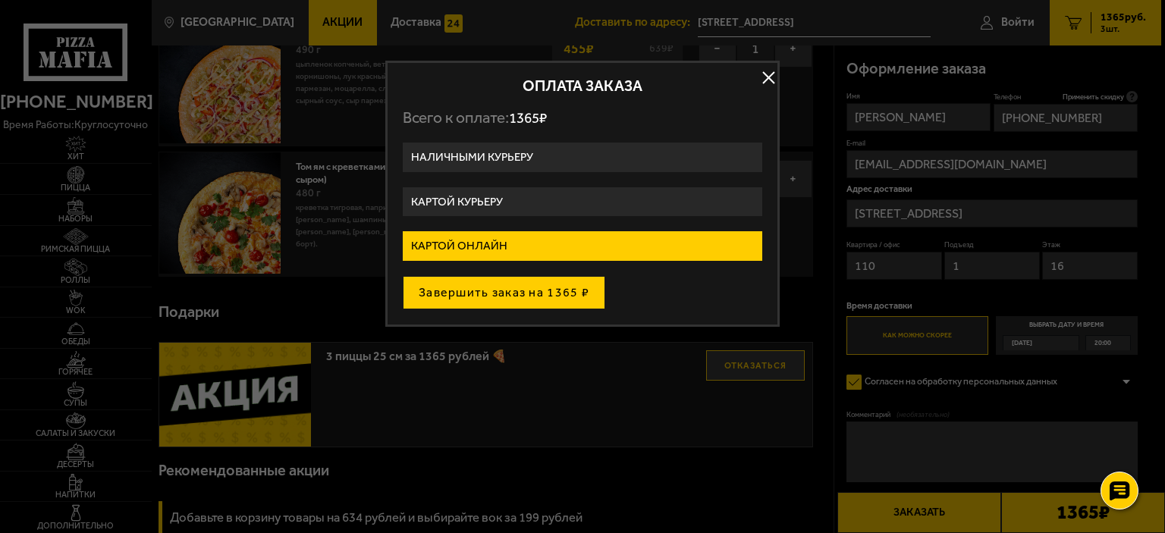
click at [516, 295] on button "Завершить заказ на 1365 ₽" at bounding box center [504, 292] width 203 height 33
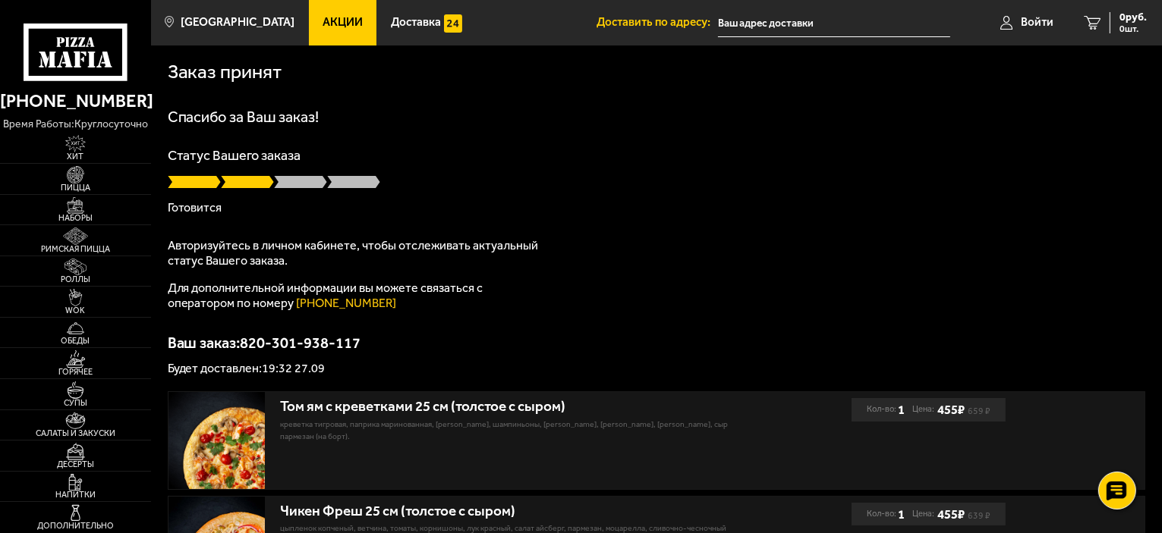
type input "[STREET_ADDRESS]"
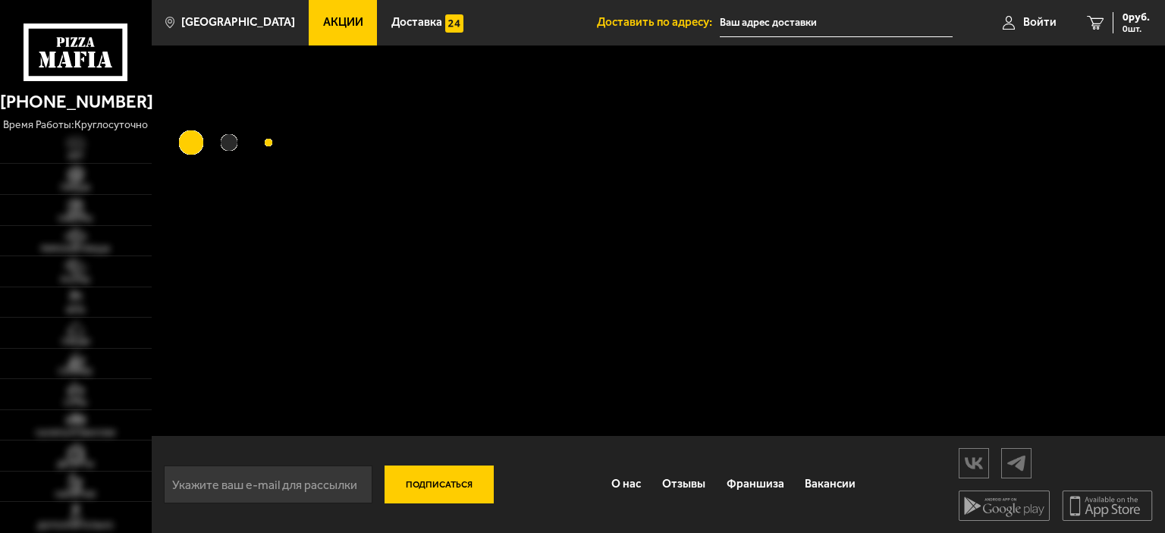
type input "[STREET_ADDRESS]"
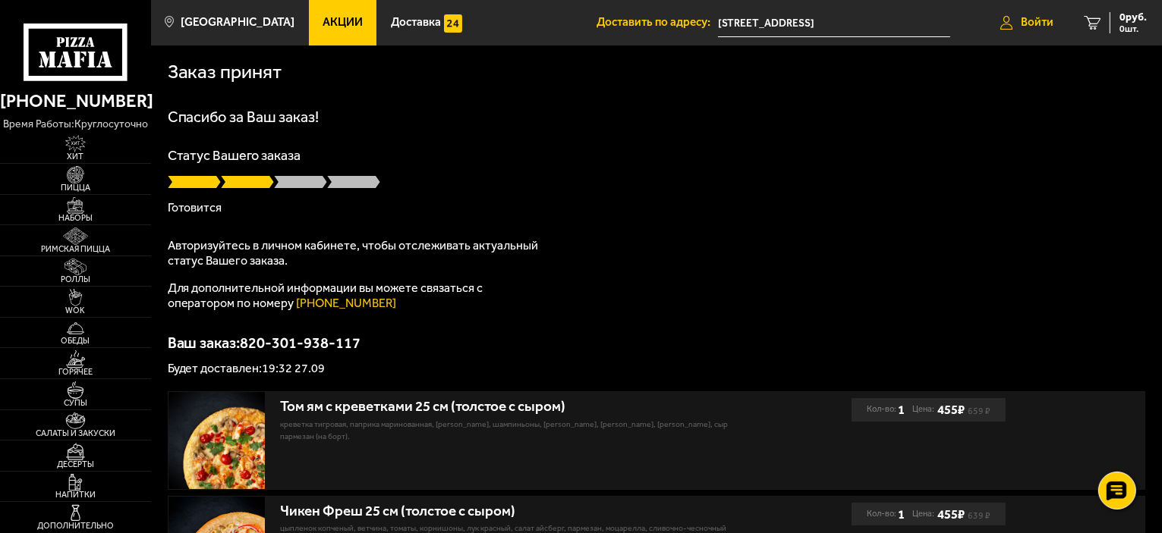
click at [1035, 17] on span "Войти" at bounding box center [1036, 22] width 33 height 11
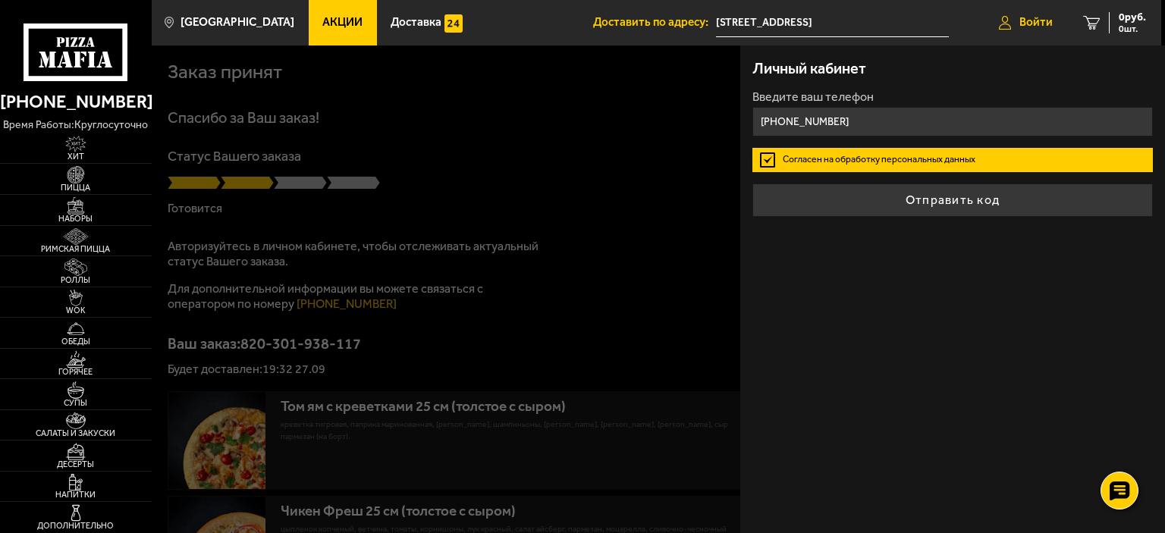
type input "+7 (952) 238-62-76"
click at [753, 184] on button "Отправить код" at bounding box center [953, 200] width 401 height 33
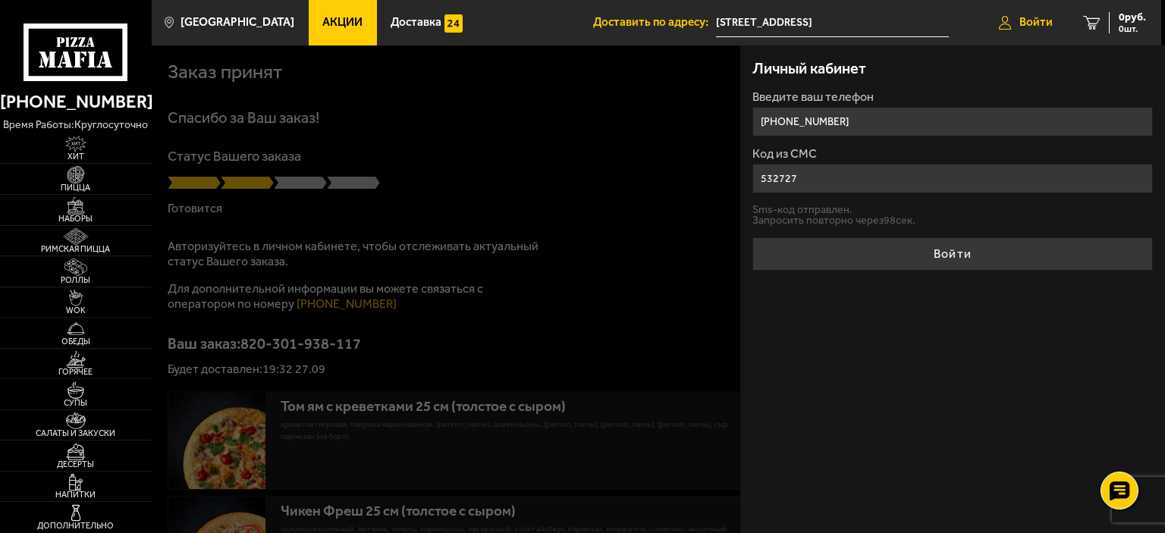
type input "532727"
click at [753, 237] on button "Войти" at bounding box center [953, 253] width 401 height 33
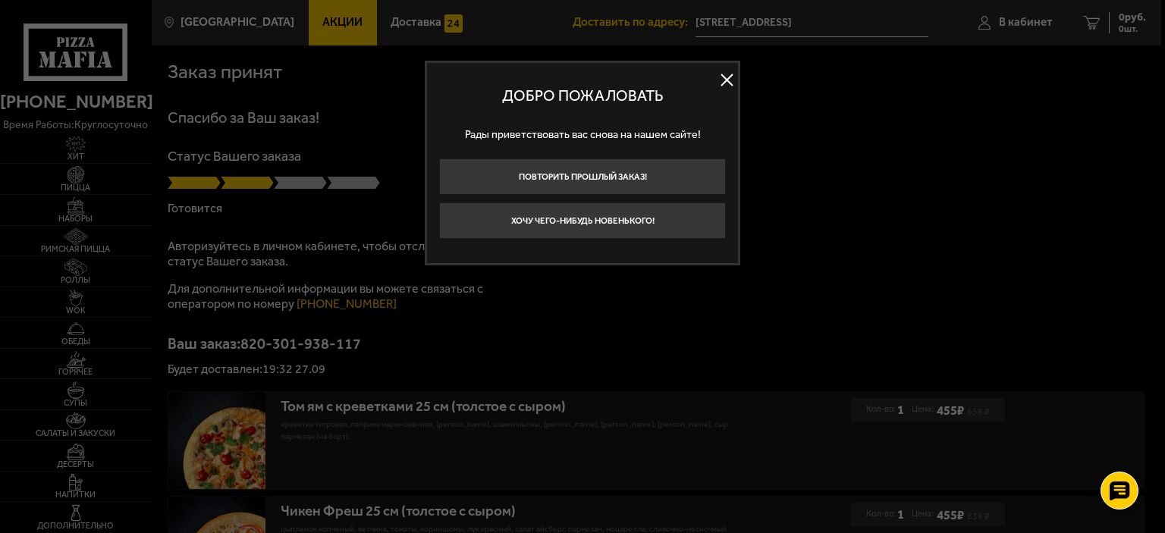
click at [727, 79] on button at bounding box center [726, 80] width 23 height 23
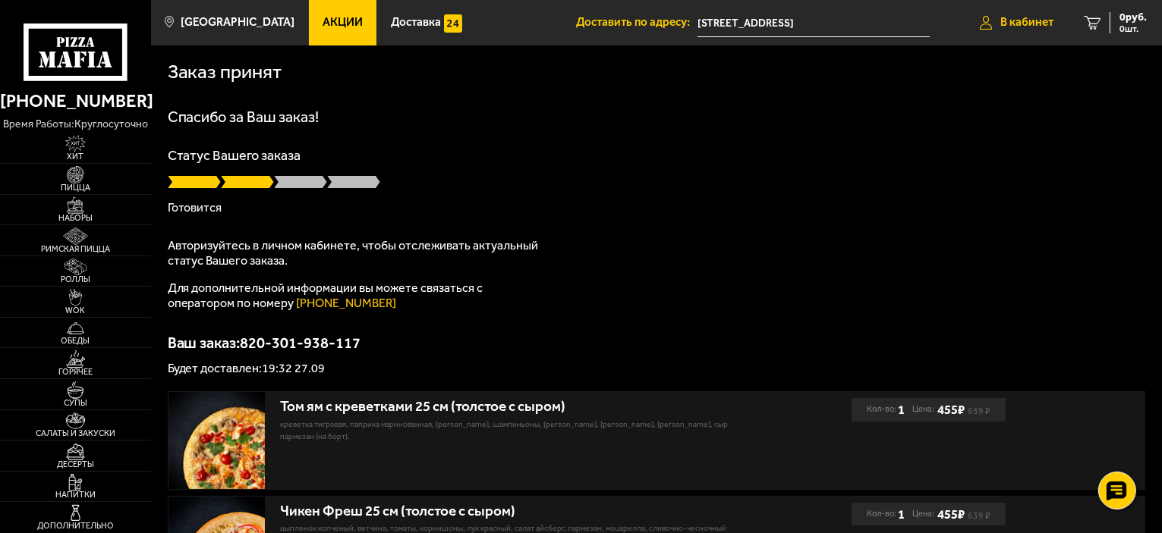
click at [1008, 30] on link "В кабинет" at bounding box center [1016, 23] width 104 height 46
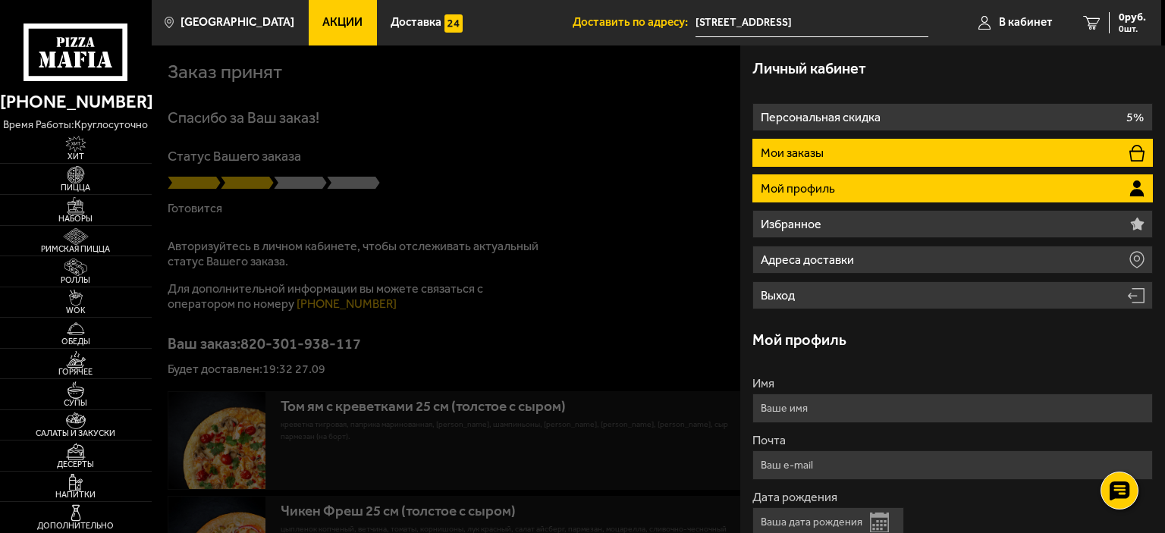
click at [829, 150] on li "Мои заказы" at bounding box center [953, 153] width 401 height 28
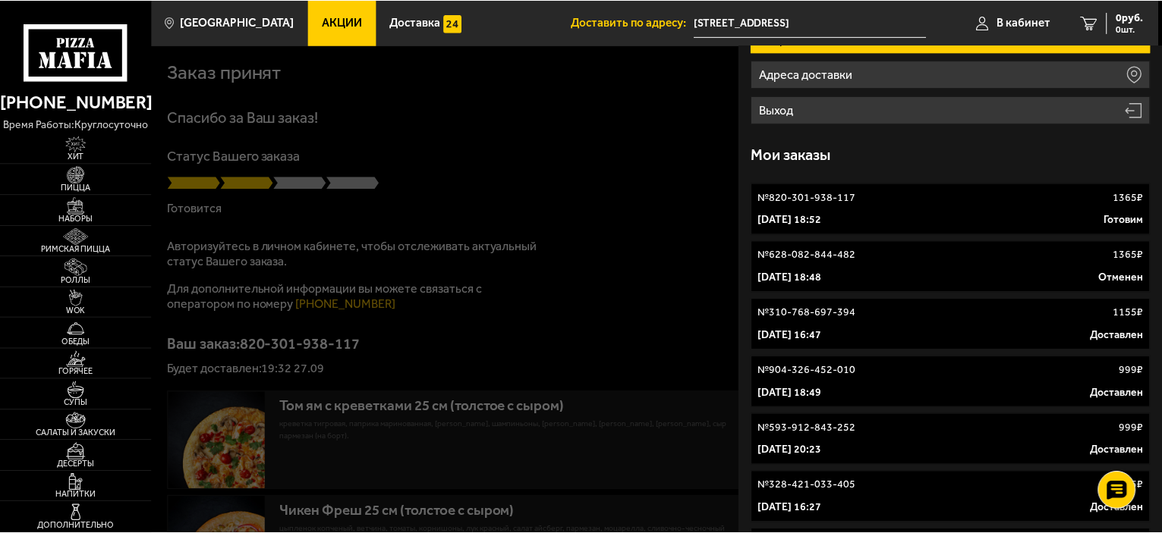
scroll to position [193, 0]
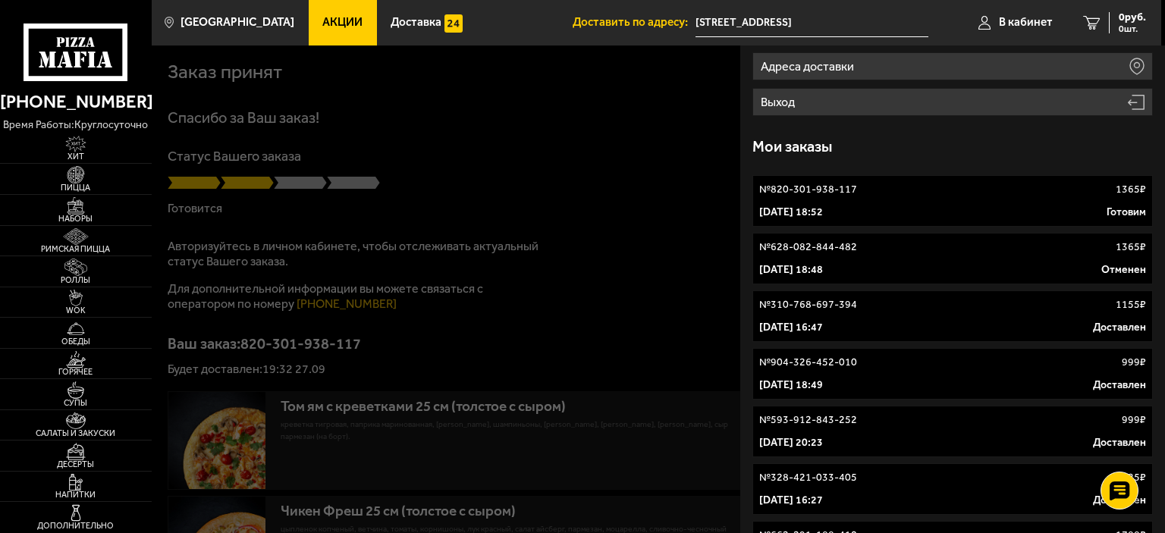
click at [912, 190] on div "№ 820-301-938-117 1365 ₽" at bounding box center [952, 189] width 387 height 15
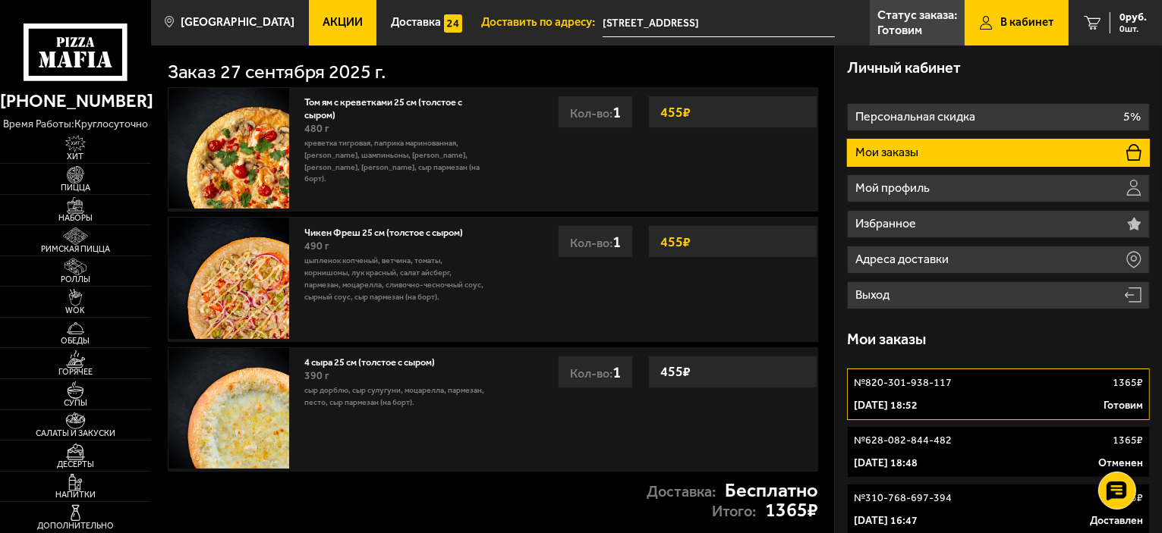
click at [1004, 23] on span "В кабинет" at bounding box center [1026, 22] width 53 height 11
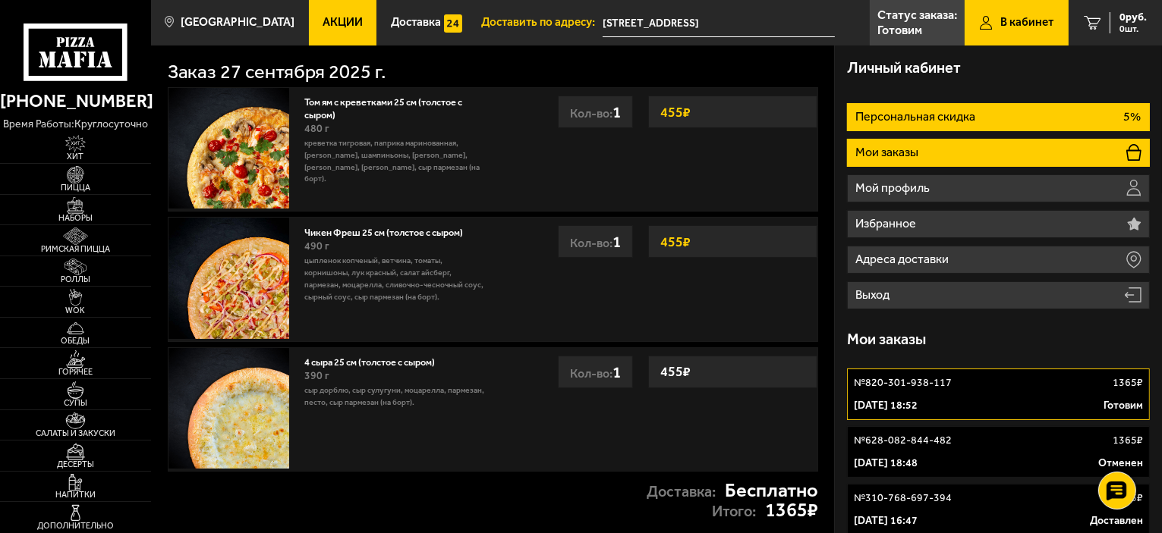
click at [902, 120] on p "Персональная скидка" at bounding box center [916, 117] width 123 height 12
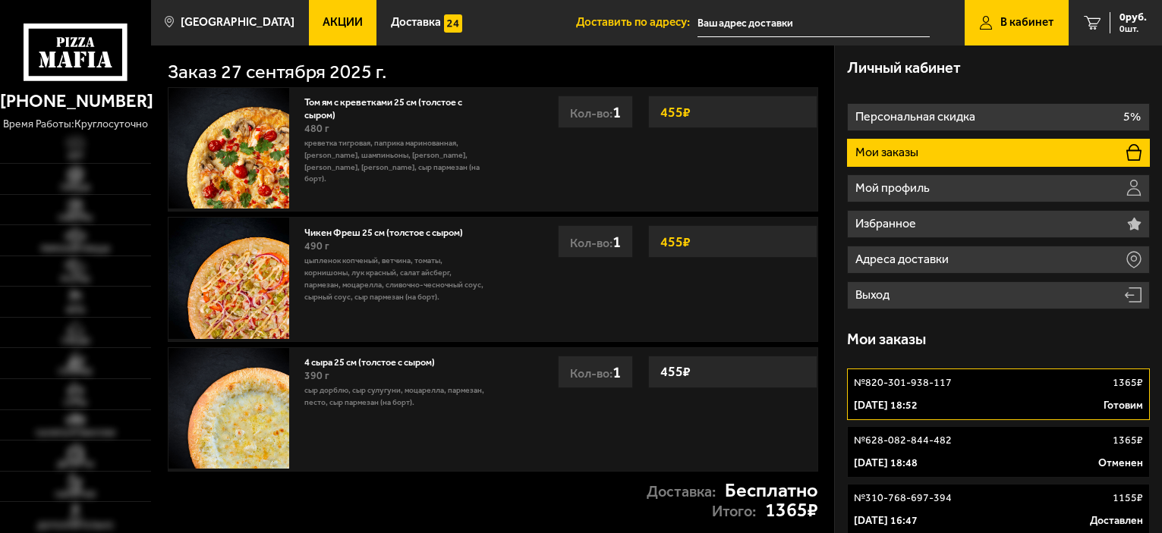
type input "[STREET_ADDRESS]"
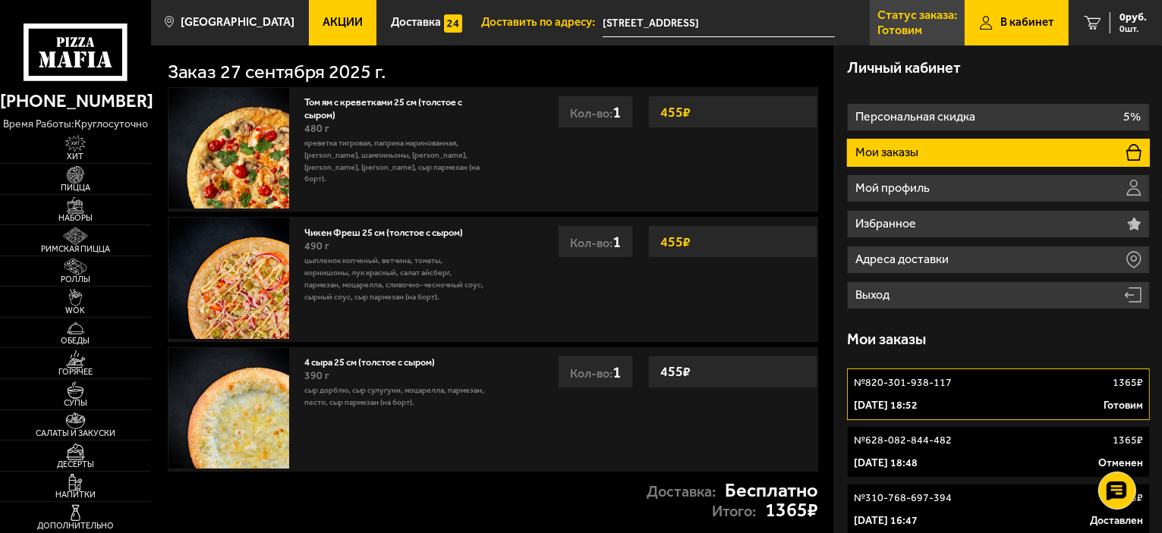
click at [907, 24] on p "Готовим" at bounding box center [899, 30] width 45 height 12
